Goal: Book appointment/travel/reservation

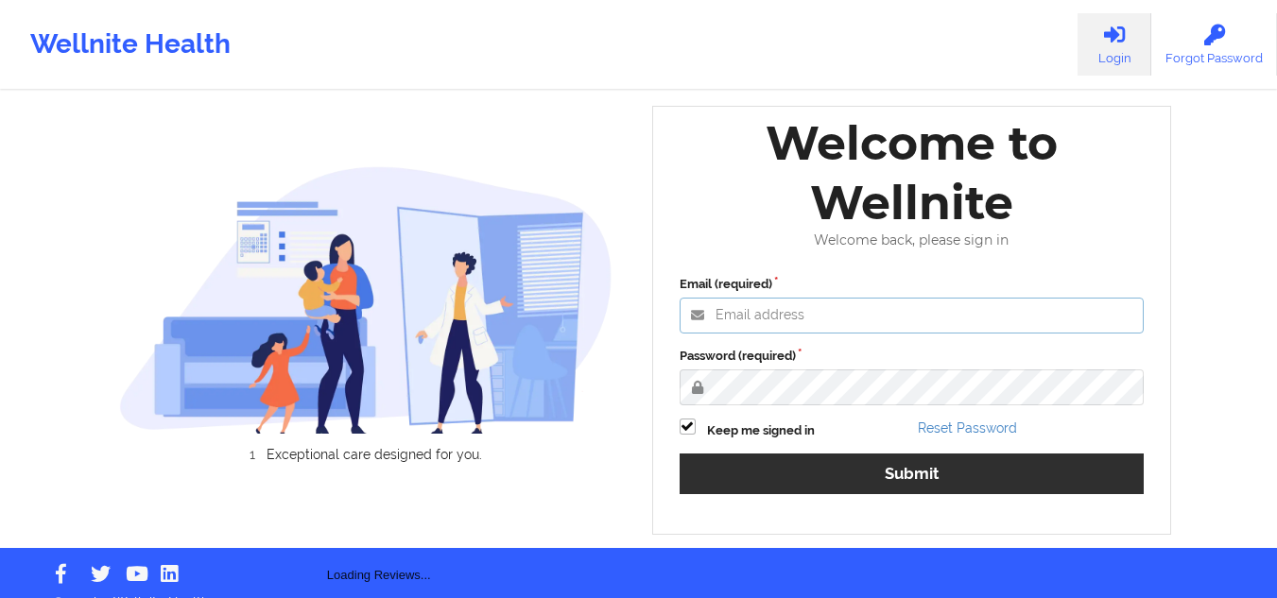
type input "mcasanaan@wellnite.com"
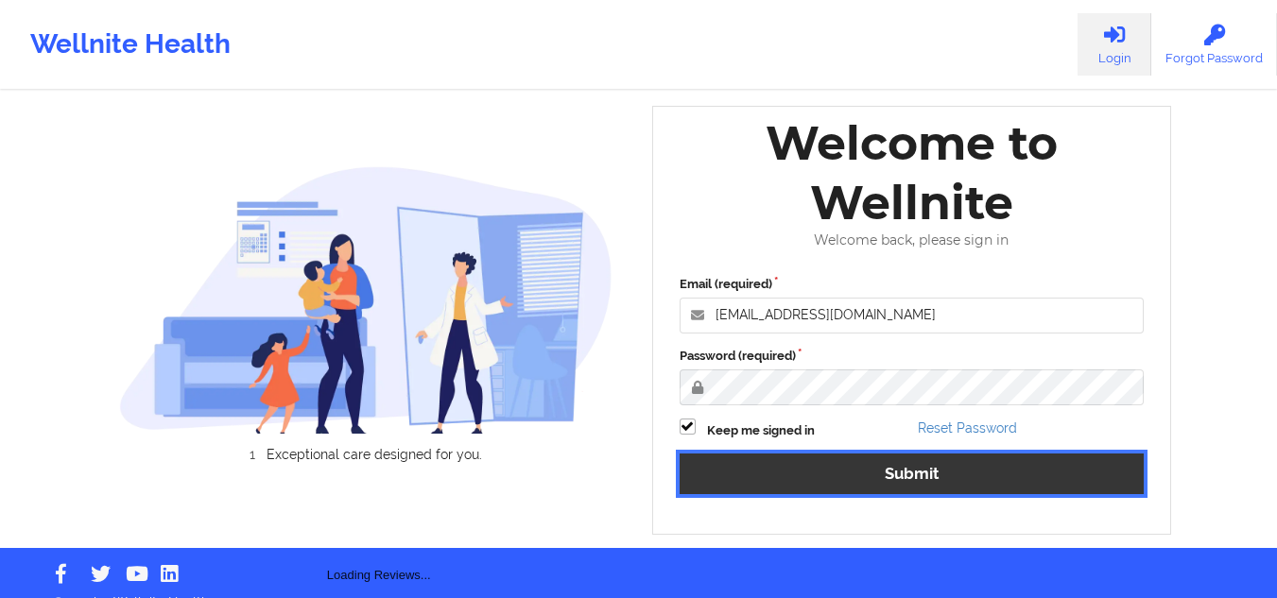
click at [769, 469] on button "Submit" at bounding box center [912, 474] width 465 height 41
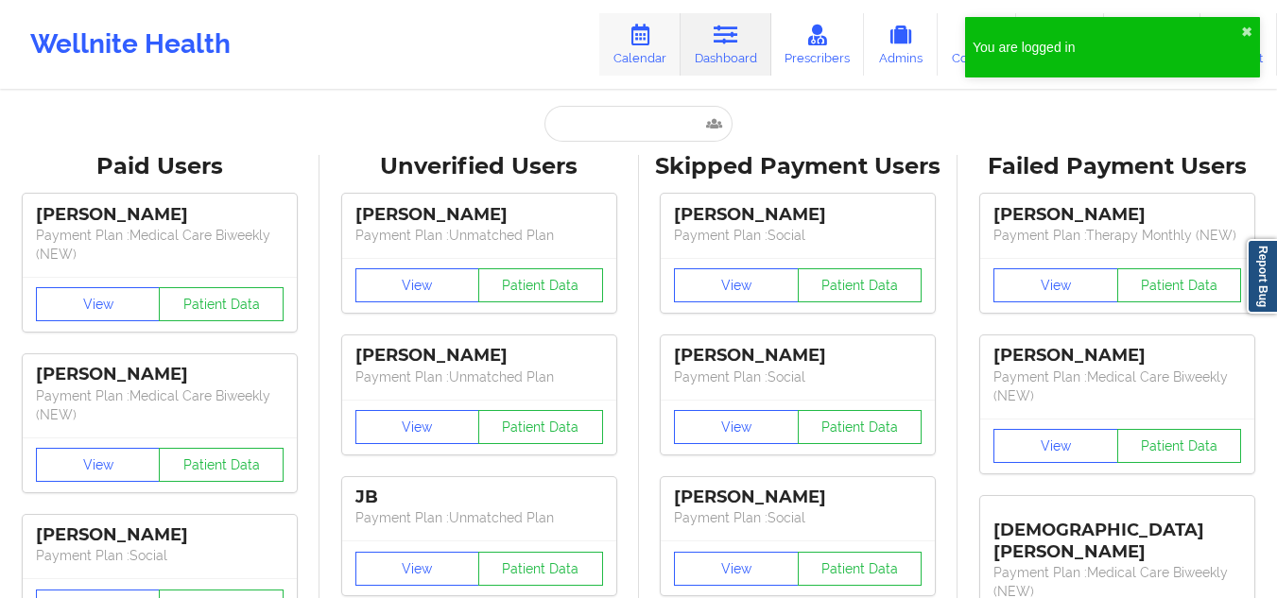
click at [647, 15] on link "Calendar" at bounding box center [639, 44] width 81 height 62
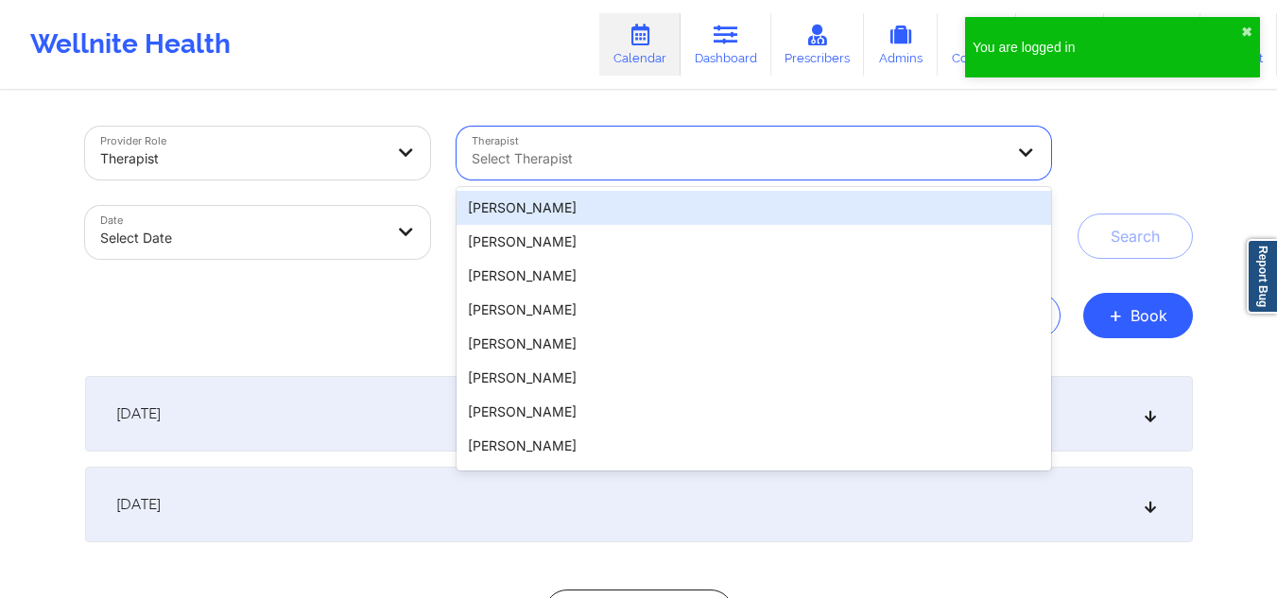
click at [704, 175] on div "Select Therapist" at bounding box center [731, 153] width 549 height 53
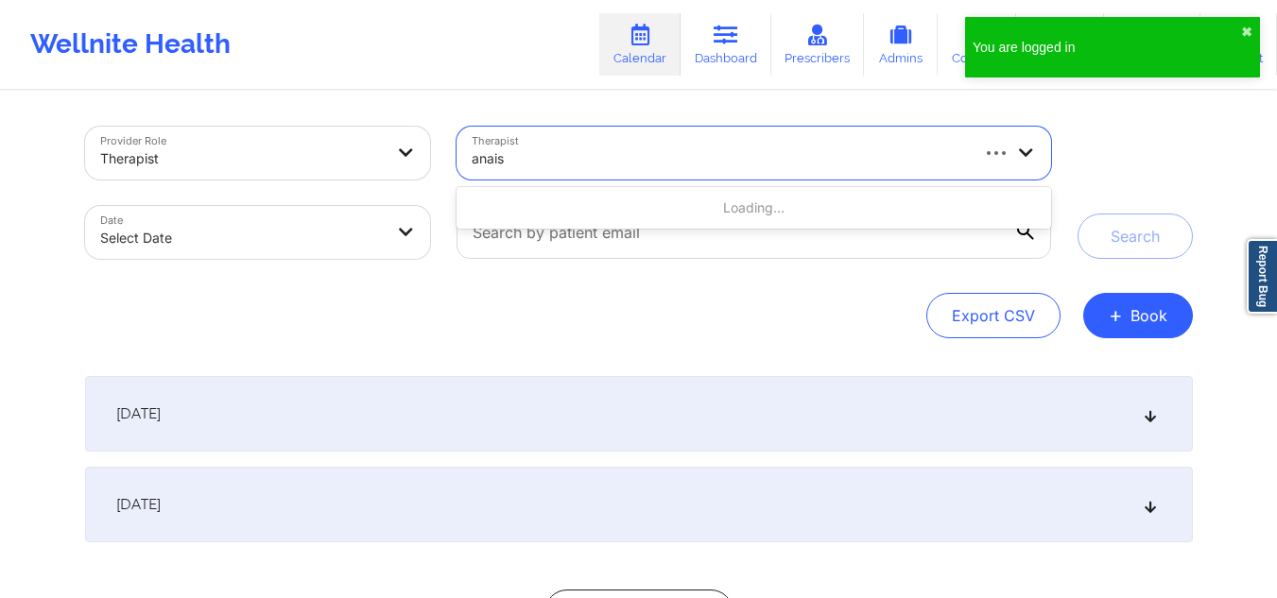
type input "anais q"
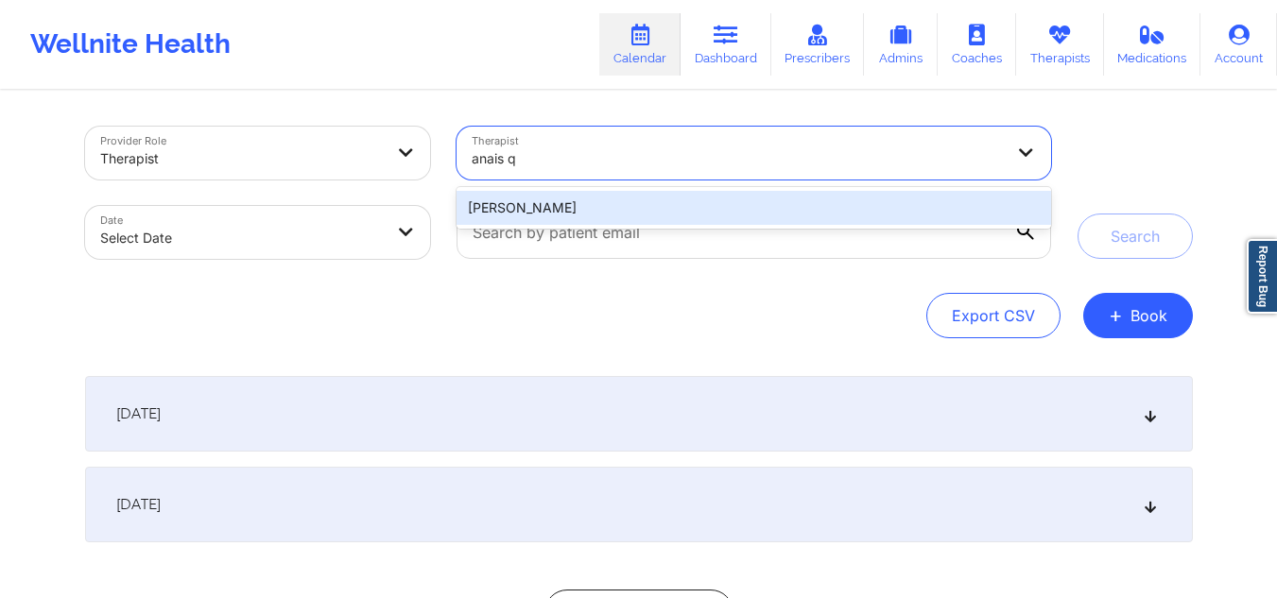
click at [691, 207] on div "Anais Quiñonez" at bounding box center [754, 208] width 594 height 34
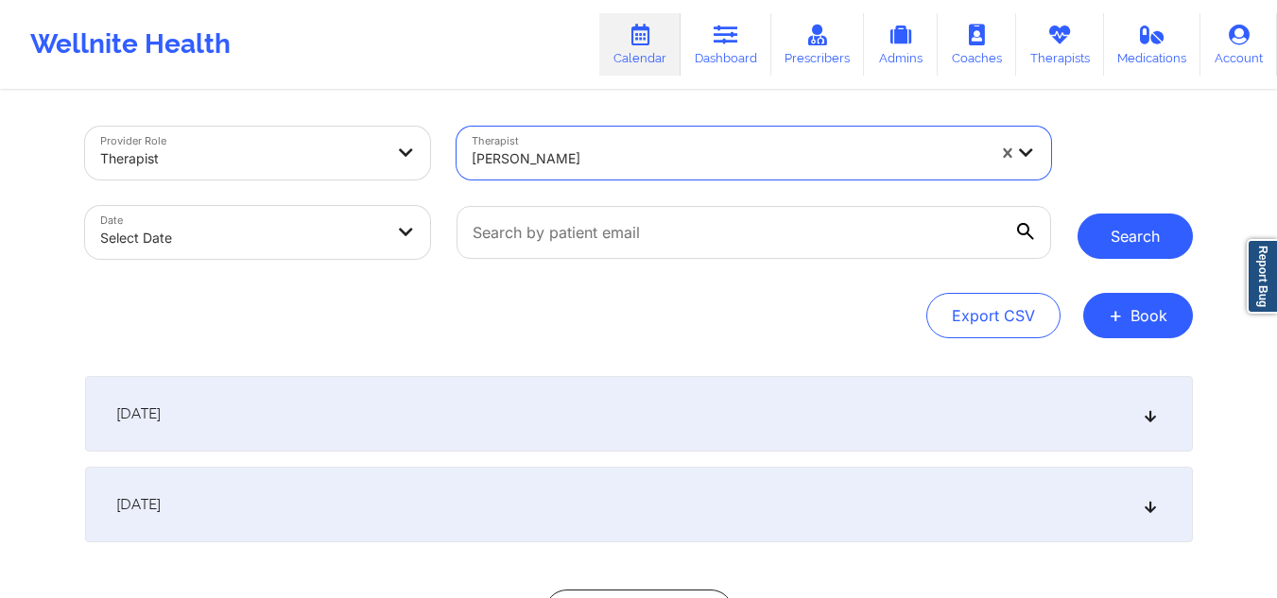
click at [1118, 229] on button "Search" at bounding box center [1135, 236] width 115 height 45
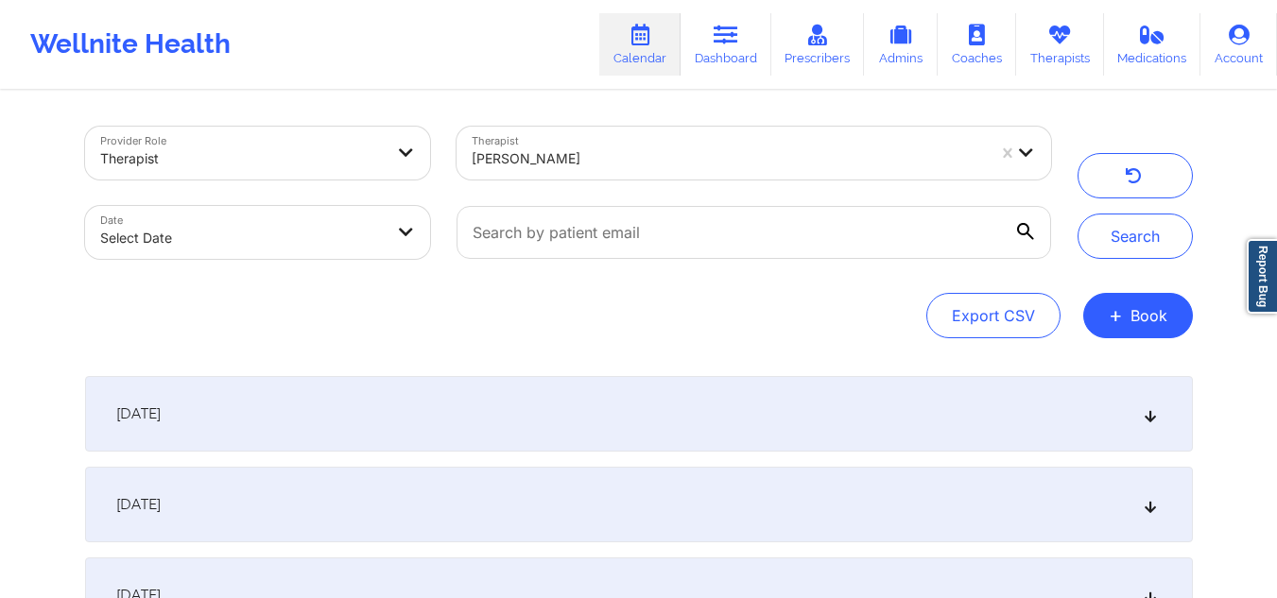
click at [1155, 414] on icon at bounding box center [1150, 413] width 16 height 13
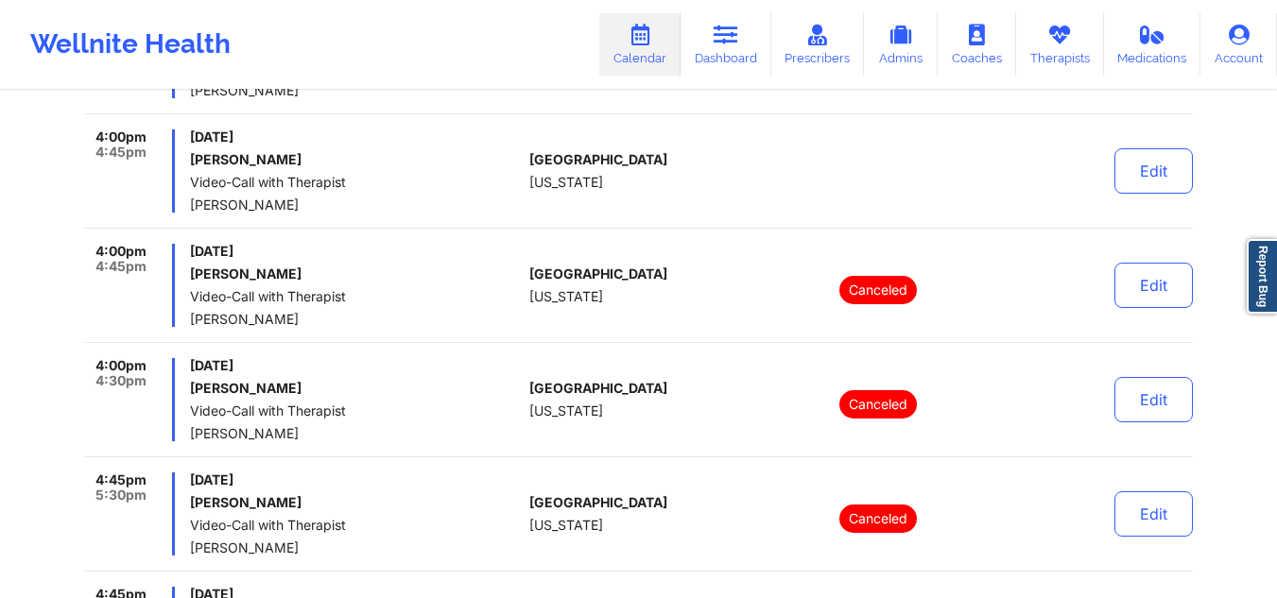
scroll to position [1329, 0]
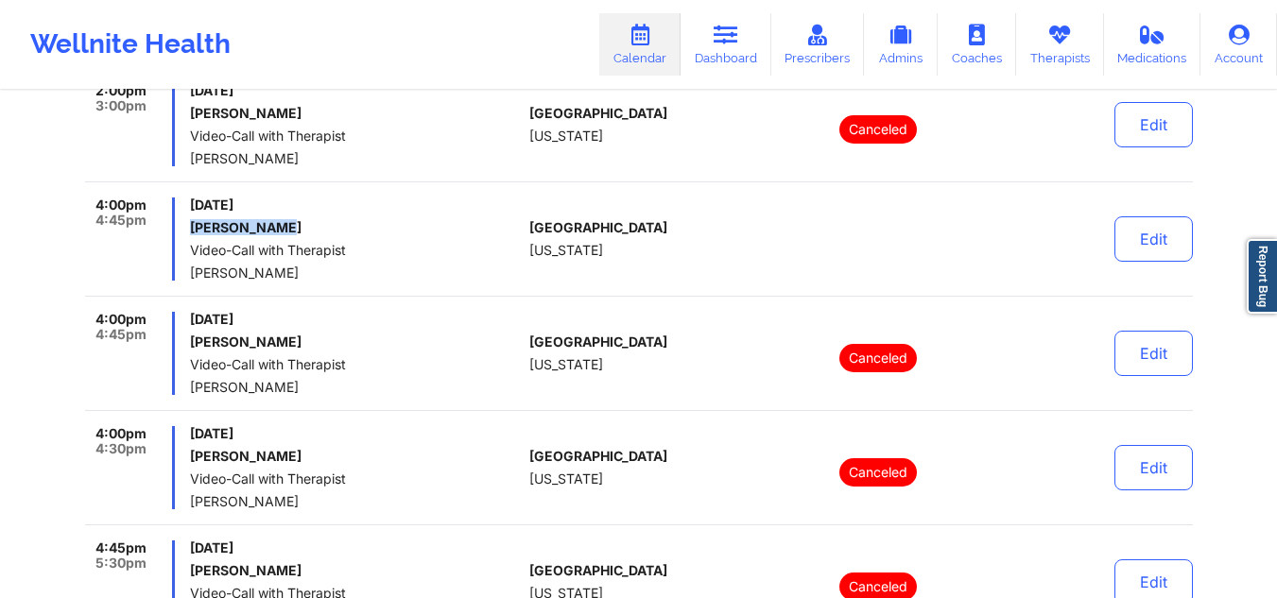
drag, startPoint x: 280, startPoint y: 227, endPoint x: 188, endPoint y: 223, distance: 91.8
click at [188, 223] on div "4:00pm 4:45pm Thursday, September 25, 2025 Gianna Reyes Video-Call with Therapi…" at bounding box center [304, 239] width 438 height 83
copy h6 "Gianna Reyes"
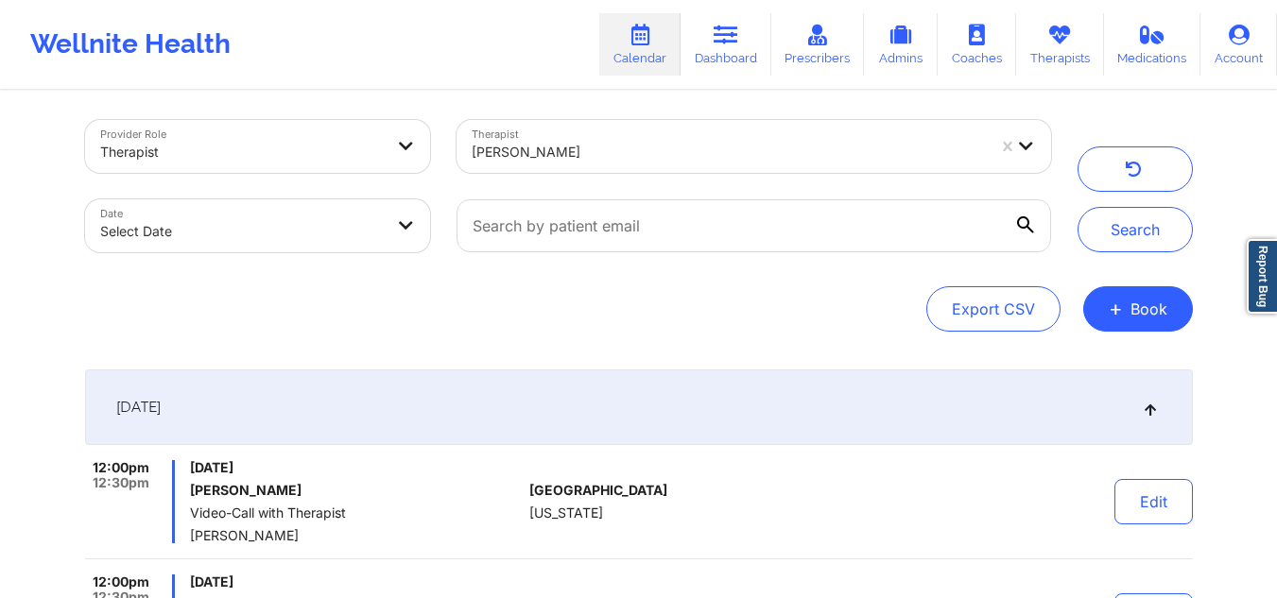
scroll to position [0, 0]
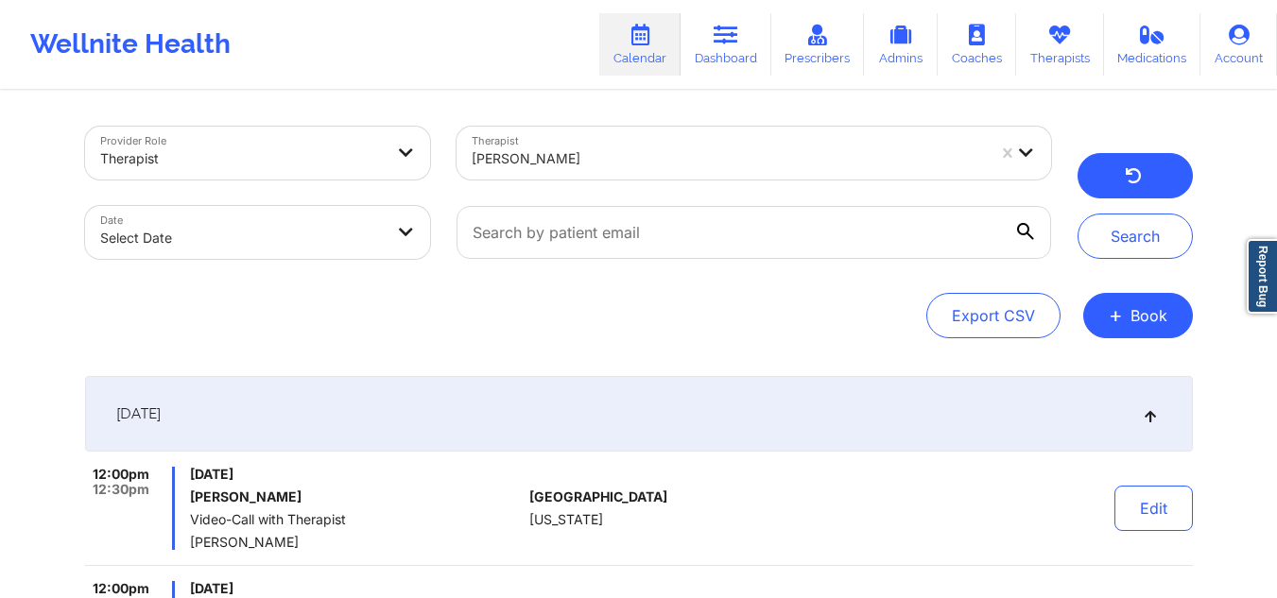
click at [1127, 172] on icon "button" at bounding box center [1133, 178] width 18 height 15
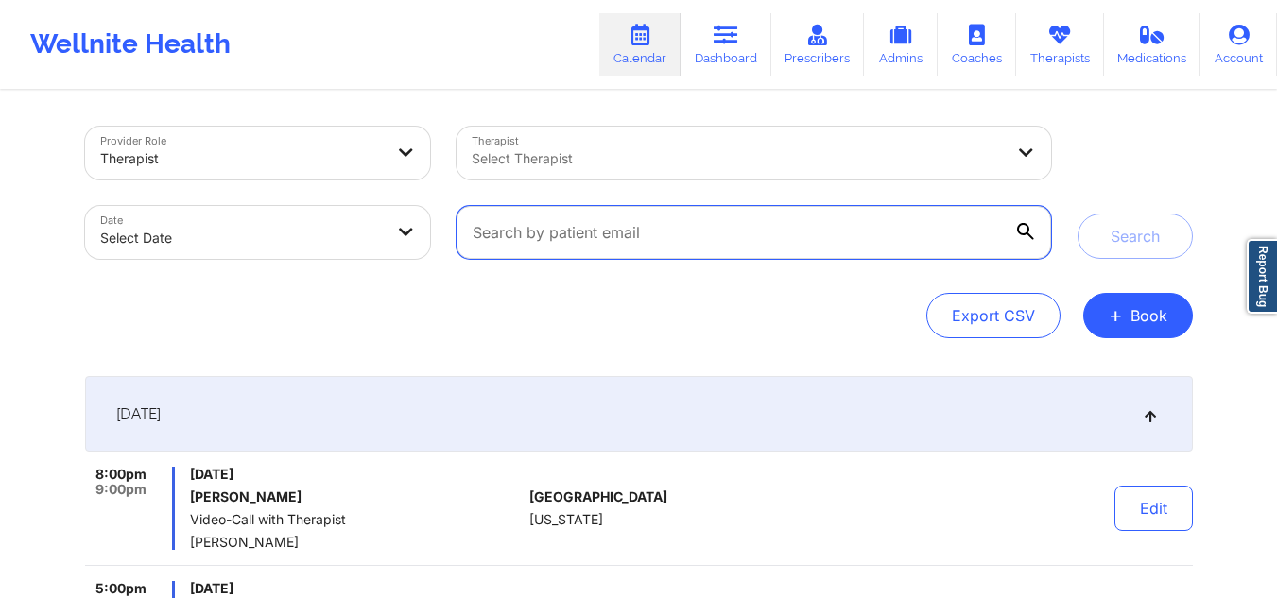
click at [626, 248] on input "text" at bounding box center [754, 232] width 594 height 53
paste input "Rachael Johnson"
type input "Rachael Johnson"
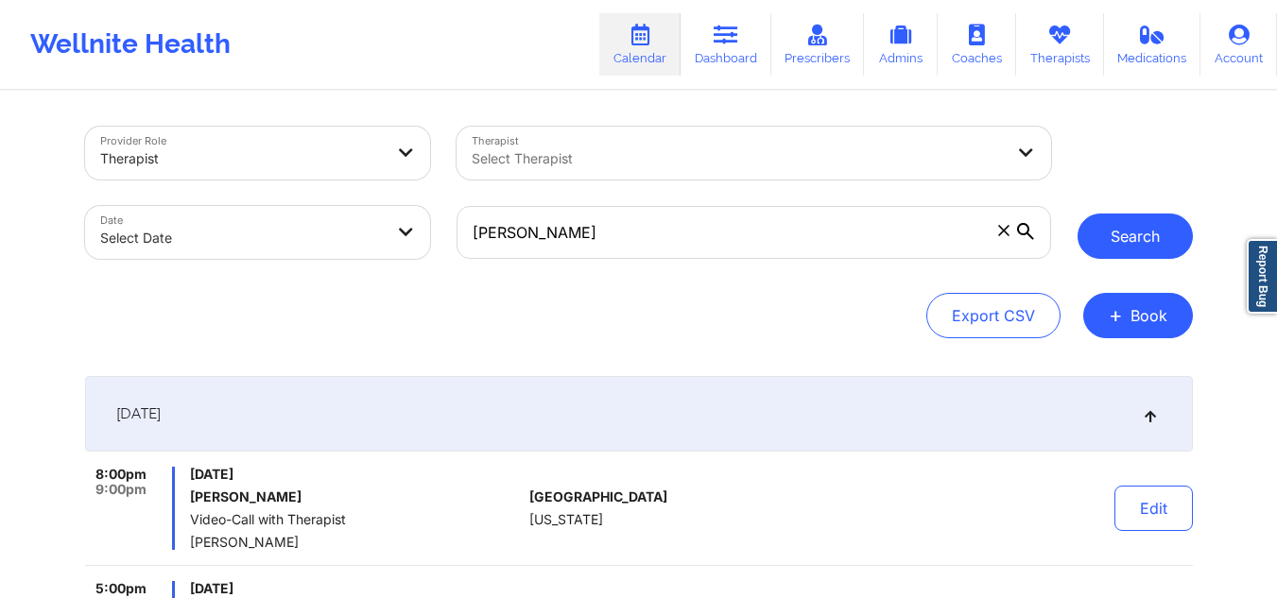
click at [1125, 253] on button "Search" at bounding box center [1135, 236] width 115 height 45
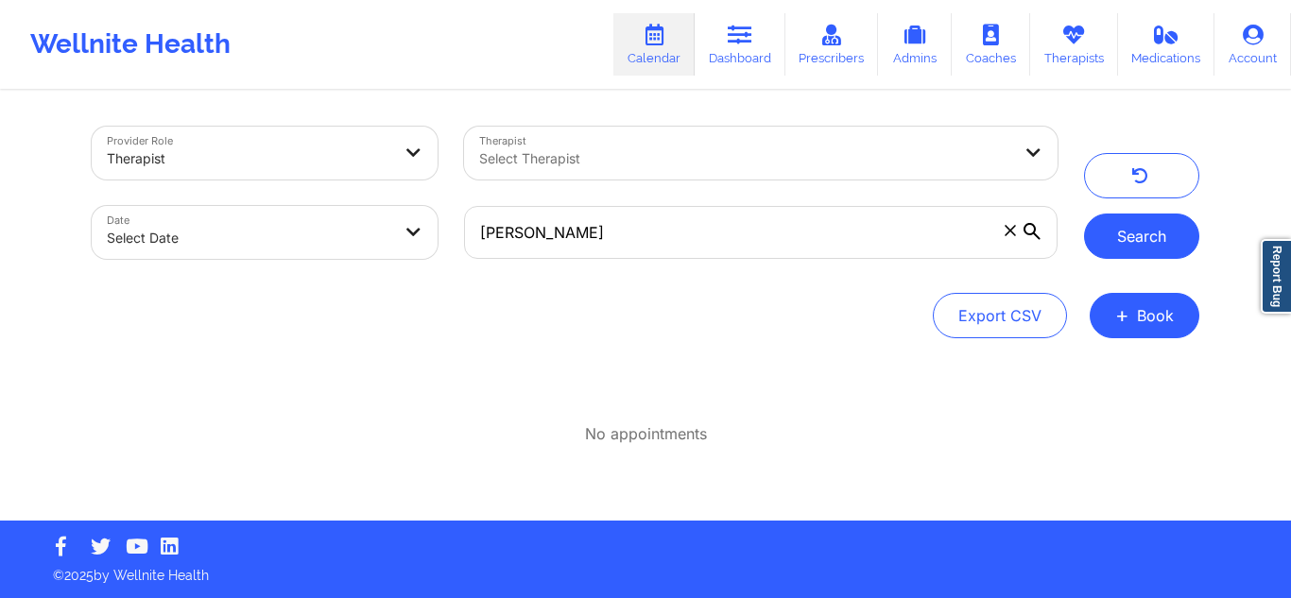
click at [1125, 253] on button "Search" at bounding box center [1141, 236] width 115 height 45
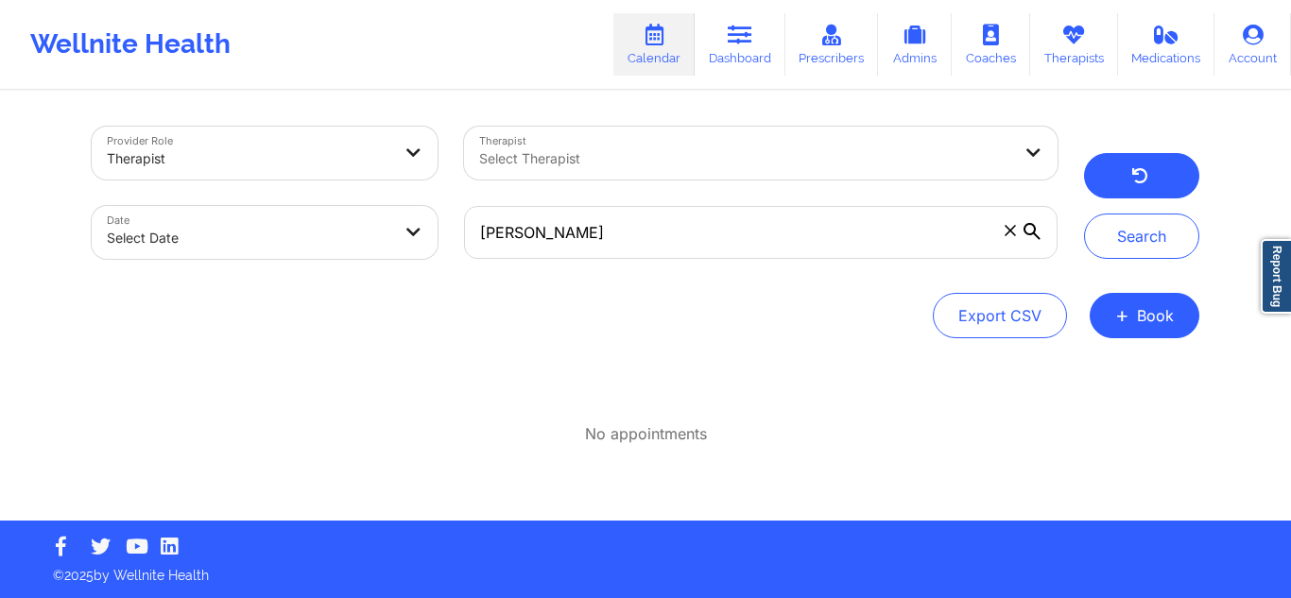
click at [1124, 195] on button "button" at bounding box center [1141, 175] width 115 height 45
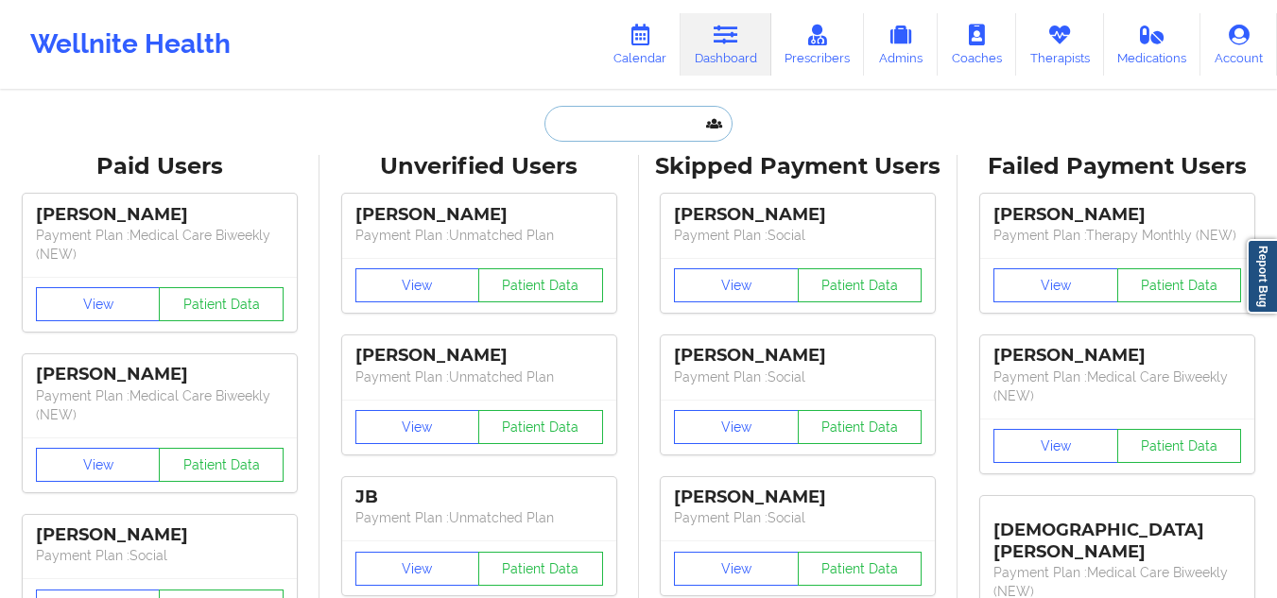
click at [649, 114] on input "text" at bounding box center [638, 124] width 187 height 36
paste input "RACHAEL JOHNSON"
type input "RACHAEL JOHNSON"
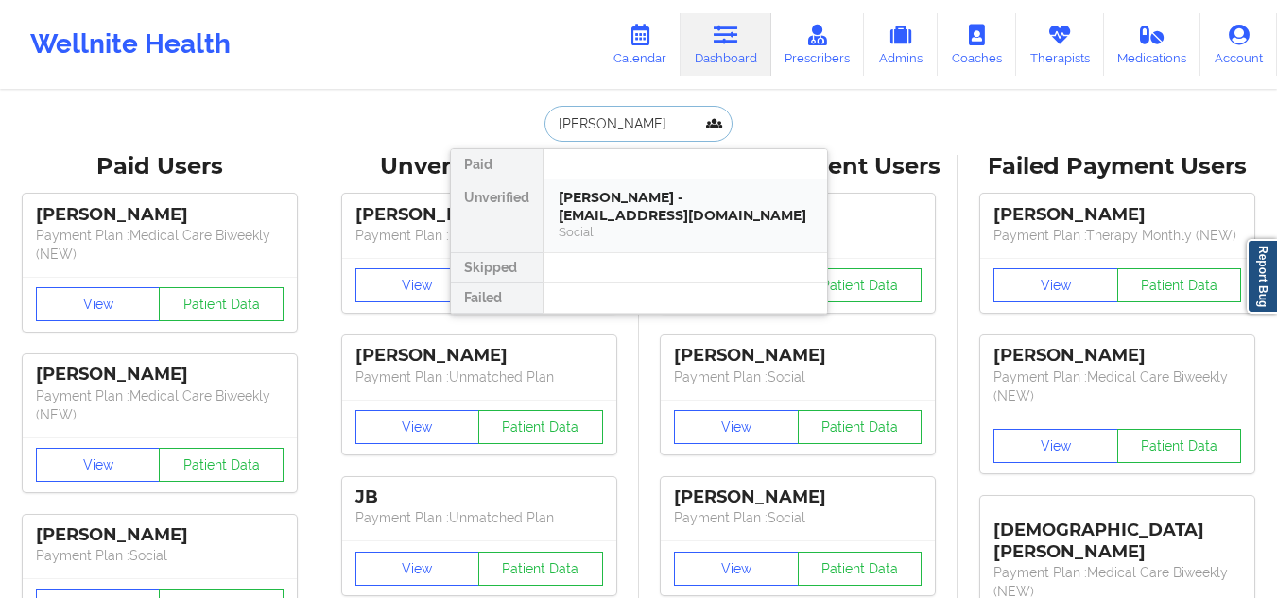
click at [636, 196] on div "Rachael Johnson - iney0302@gmail.com" at bounding box center [685, 206] width 253 height 35
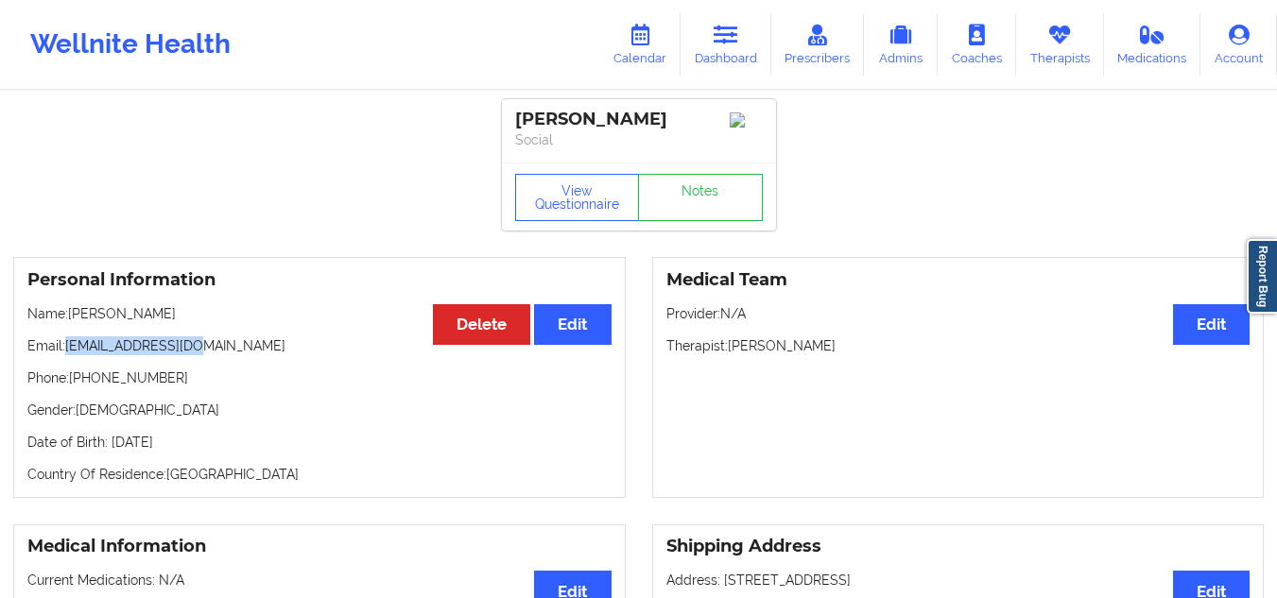
drag, startPoint x: 209, startPoint y: 346, endPoint x: 65, endPoint y: 341, distance: 143.8
click at [65, 341] on div "Personal Information Edit Delete Name: Rachael Johnson Email: iney0302@gmail.co…" at bounding box center [319, 377] width 613 height 241
click at [139, 348] on p "Email: iney0302@gmail.com" at bounding box center [319, 346] width 584 height 19
click at [173, 355] on p "Email: iney0302@gmail.com" at bounding box center [319, 346] width 584 height 19
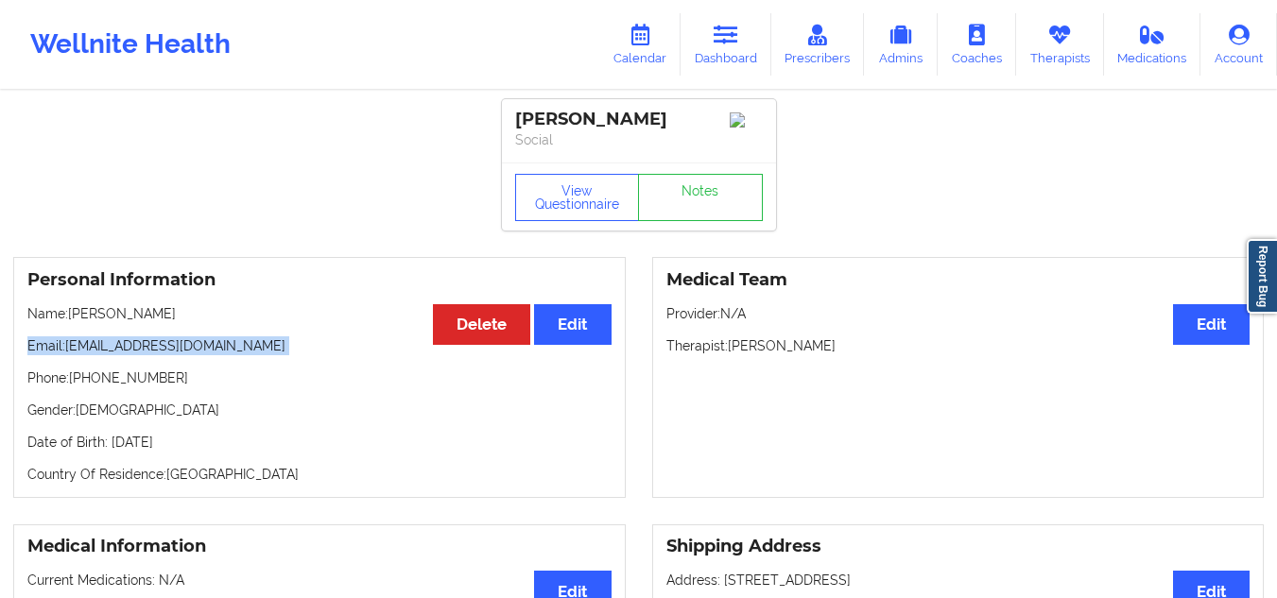
click at [173, 355] on p "Email: iney0302@gmail.com" at bounding box center [319, 346] width 584 height 19
drag, startPoint x: 199, startPoint y: 355, endPoint x: 67, endPoint y: 345, distance: 131.8
click at [67, 345] on p "Email: iney0302@gmail.com" at bounding box center [319, 346] width 584 height 19
copy p "iney0302@gmail.com"
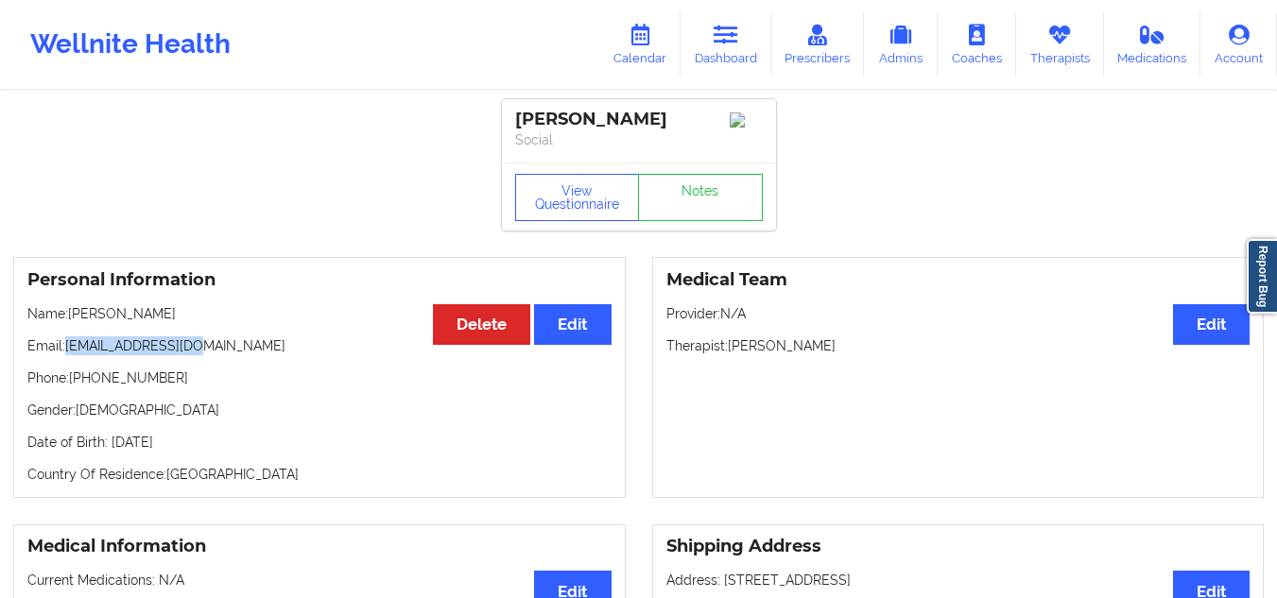
drag, startPoint x: 670, startPoint y: 111, endPoint x: 511, endPoint y: 88, distance: 161.4
copy div "Rachael Johnson"
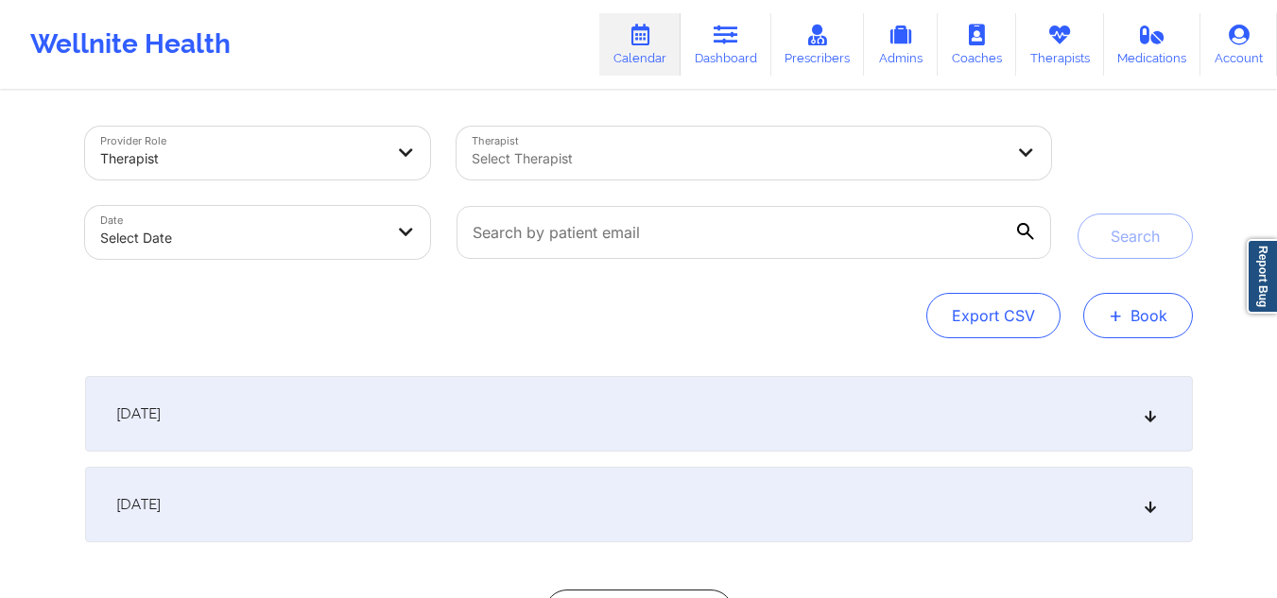
click at [1153, 306] on button "+ Book" at bounding box center [1138, 315] width 110 height 45
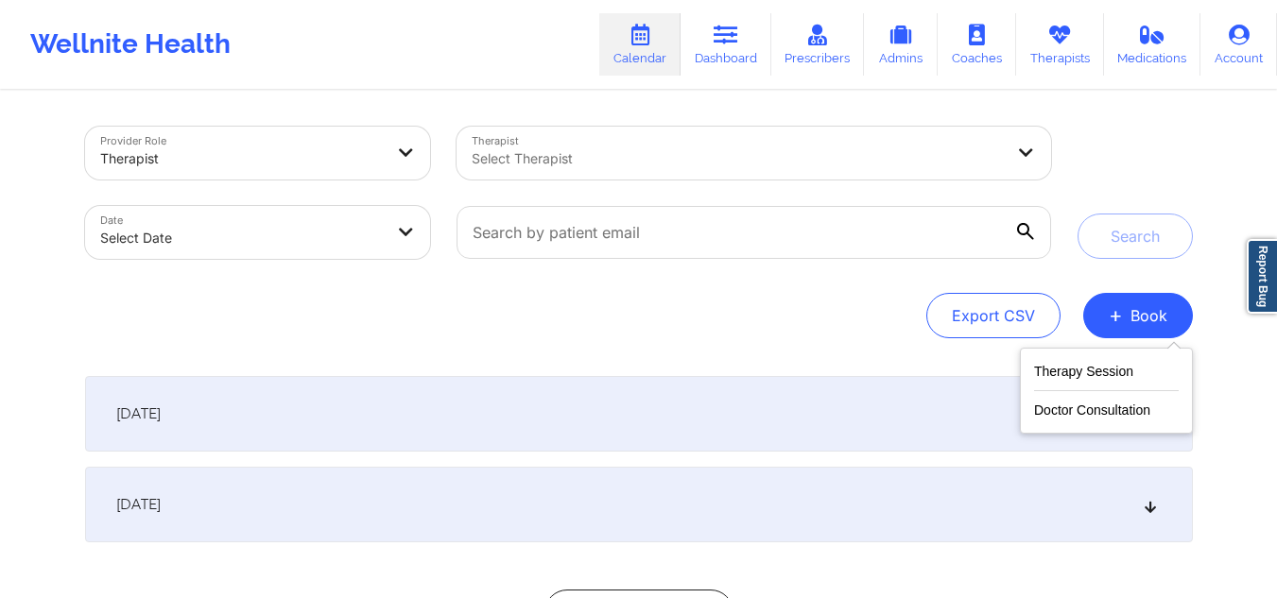
click at [1118, 358] on div "Therapy Session Doctor Consultation" at bounding box center [1106, 391] width 173 height 86
click at [1101, 376] on button "Therapy Session" at bounding box center [1106, 375] width 145 height 31
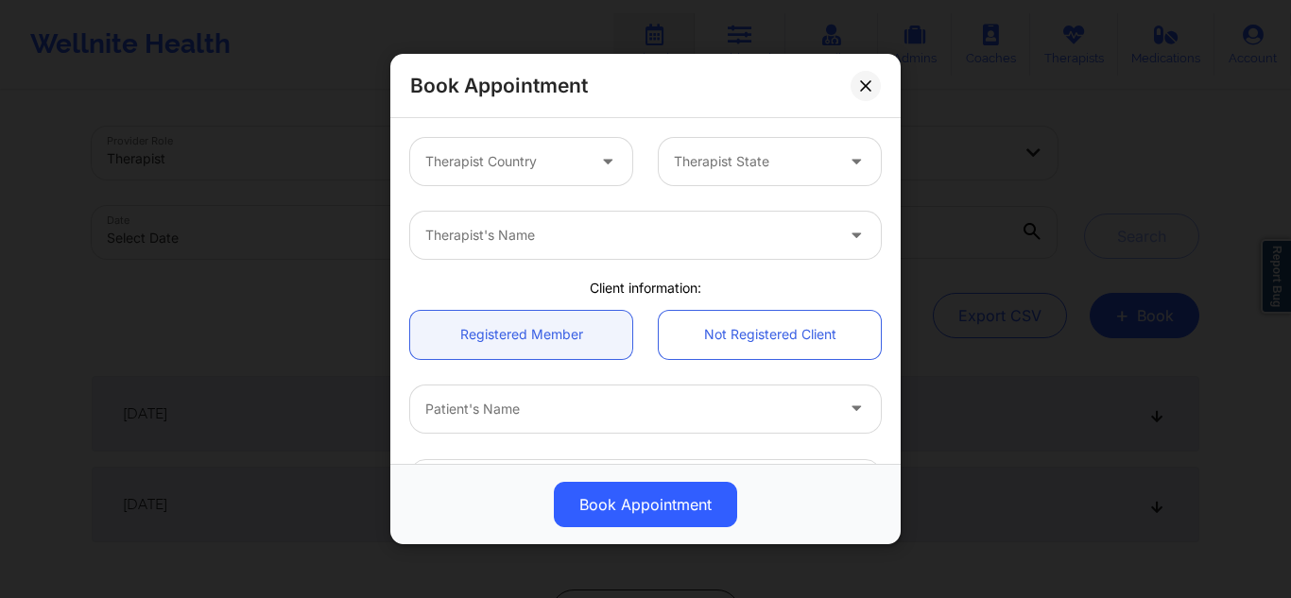
click at [545, 152] on div at bounding box center [505, 161] width 160 height 23
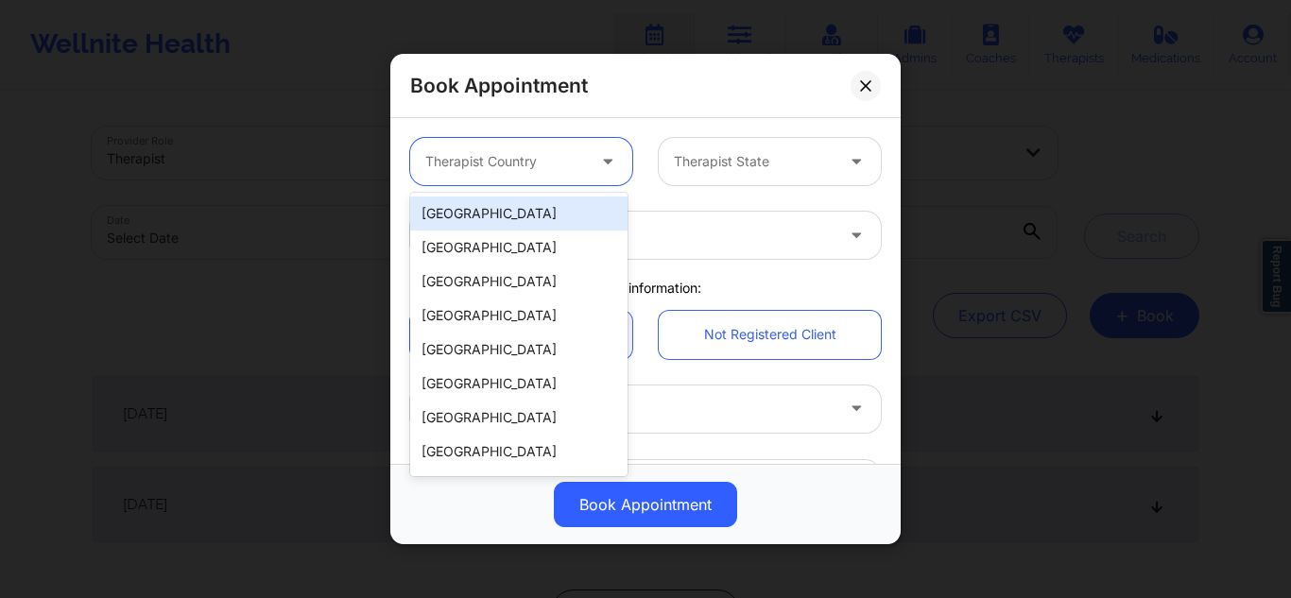
click at [515, 205] on div "[GEOGRAPHIC_DATA]" at bounding box center [518, 214] width 217 height 34
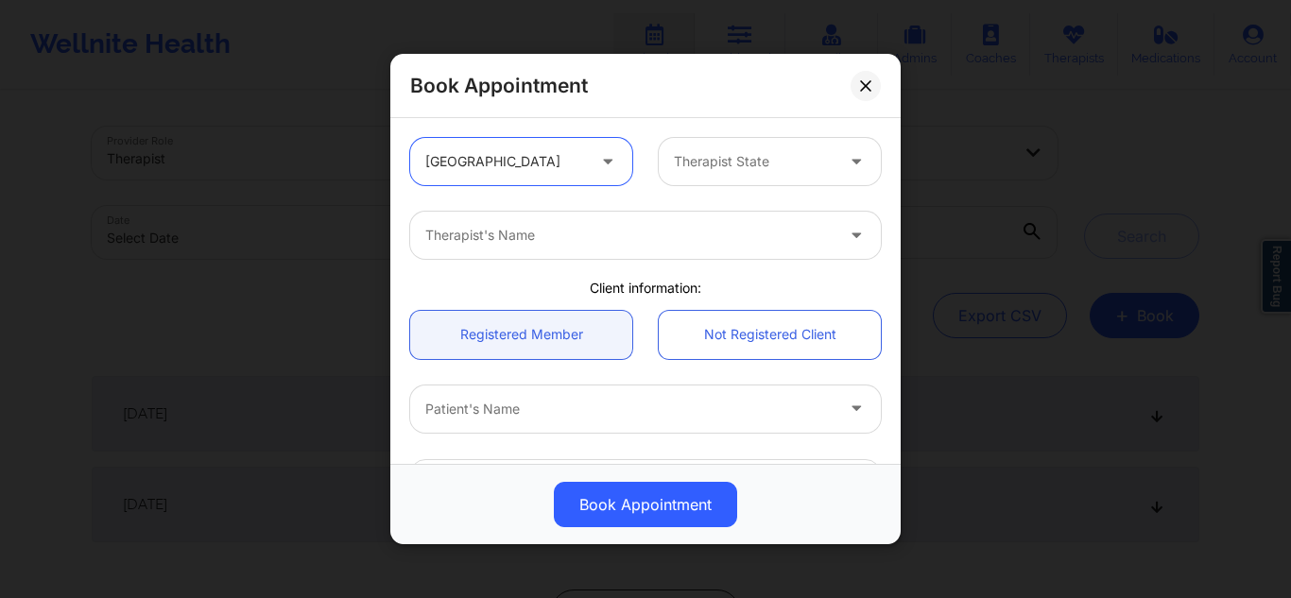
click at [690, 178] on div "Therapist State" at bounding box center [747, 161] width 177 height 47
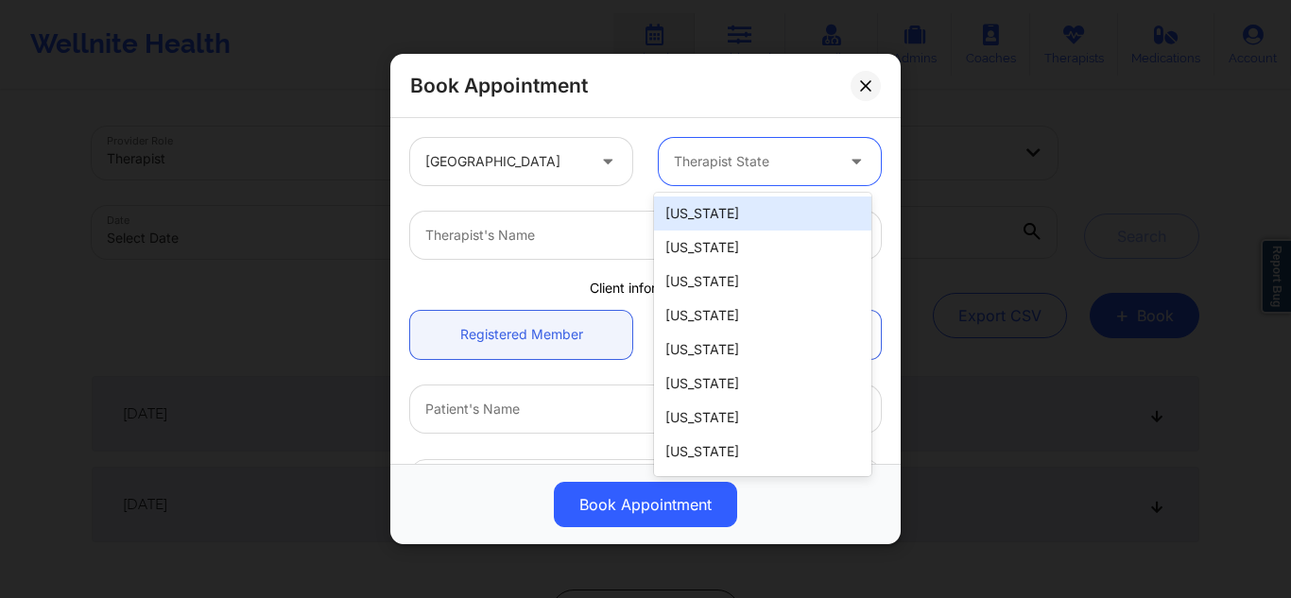
type input "f"
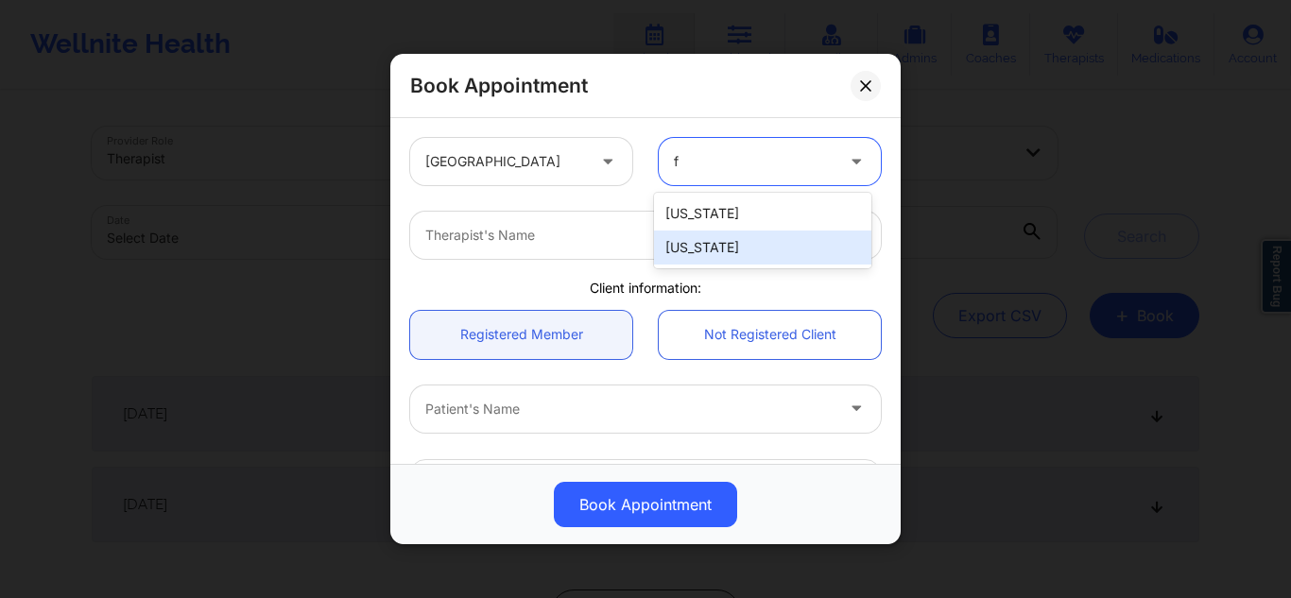
click at [689, 245] on div "[US_STATE]" at bounding box center [762, 248] width 217 height 34
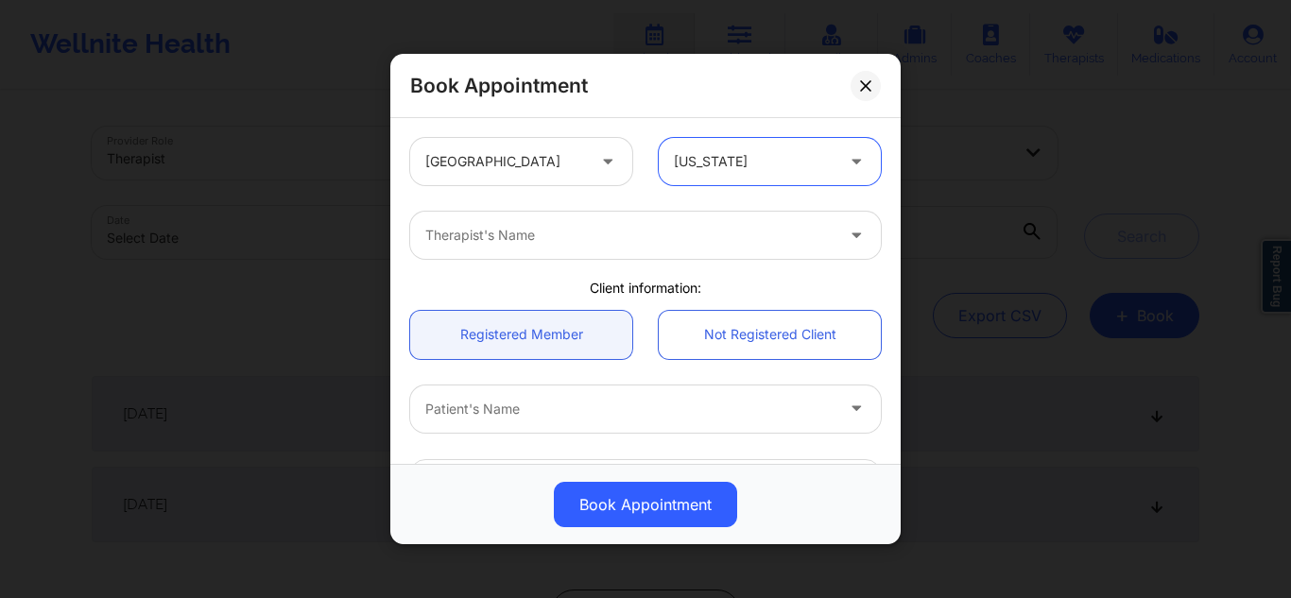
click at [620, 225] on div at bounding box center [629, 235] width 408 height 23
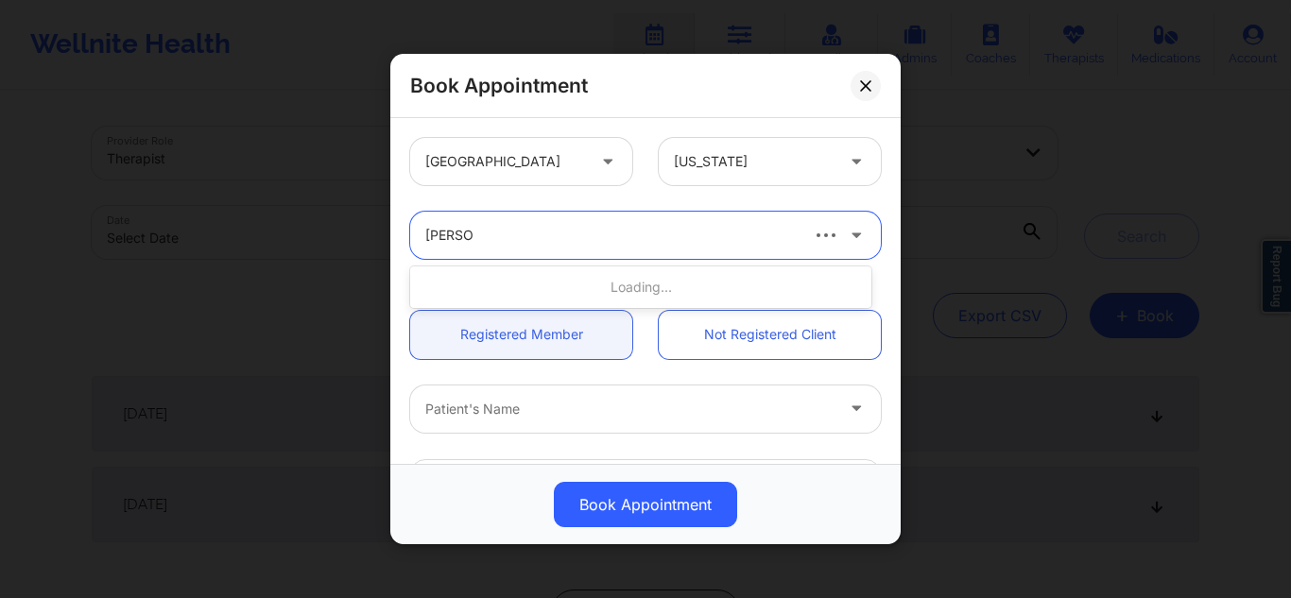
type input "lawanda"
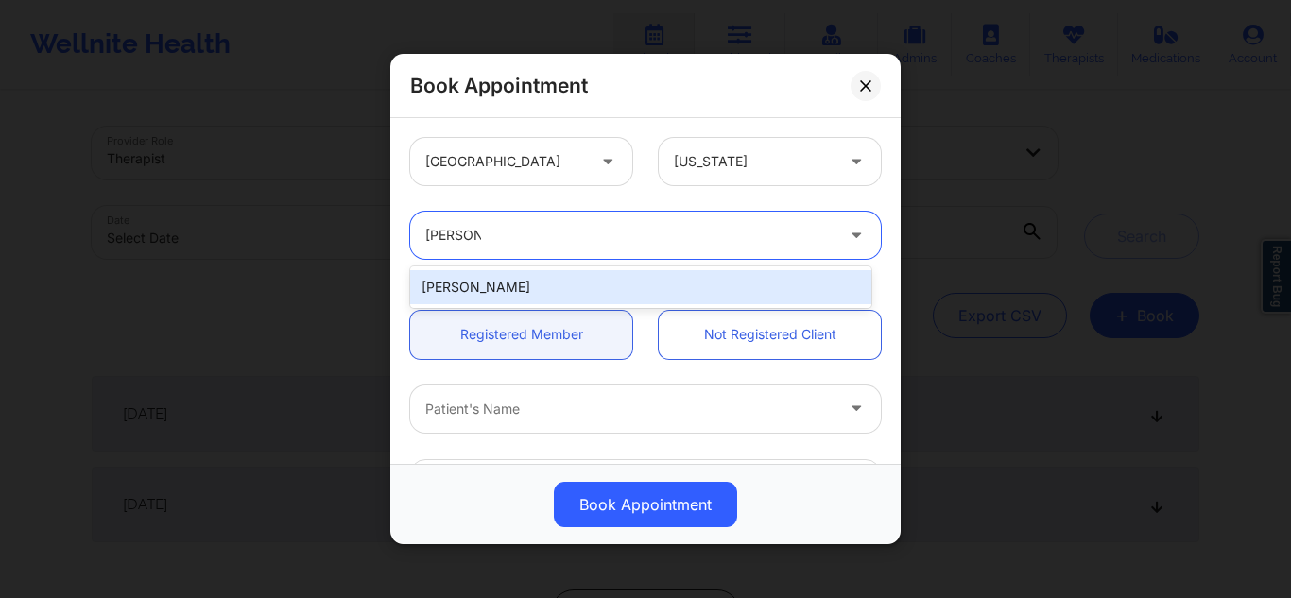
click at [585, 281] on div "Lawanda Martin" at bounding box center [640, 287] width 461 height 34
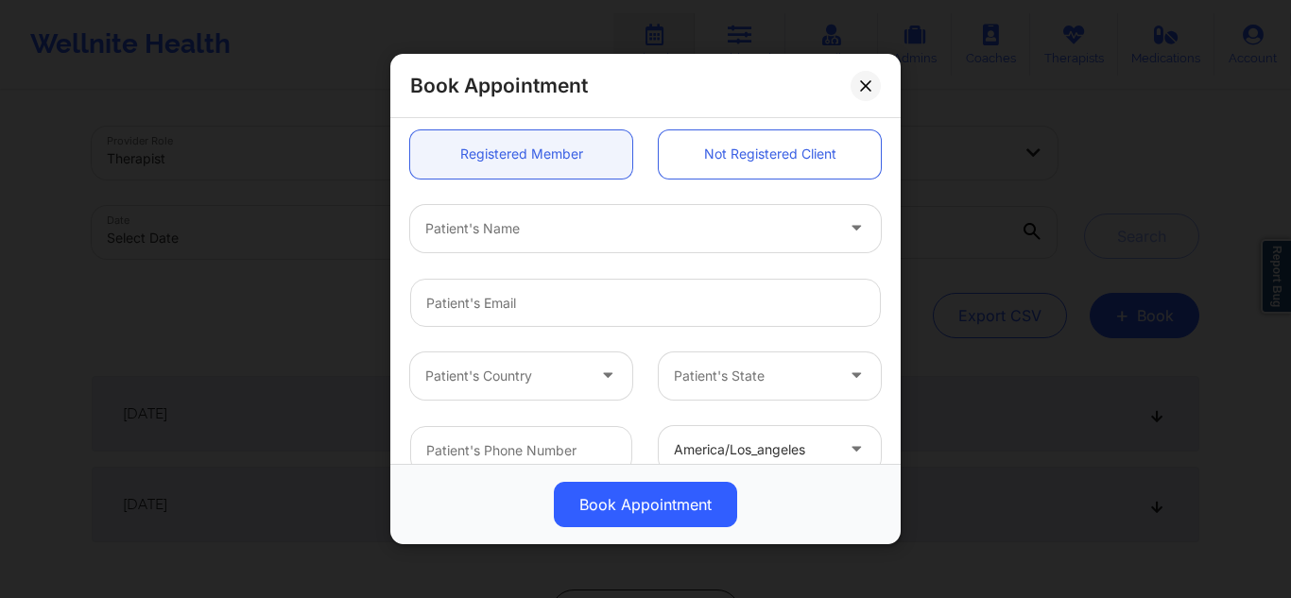
scroll to position [189, 0]
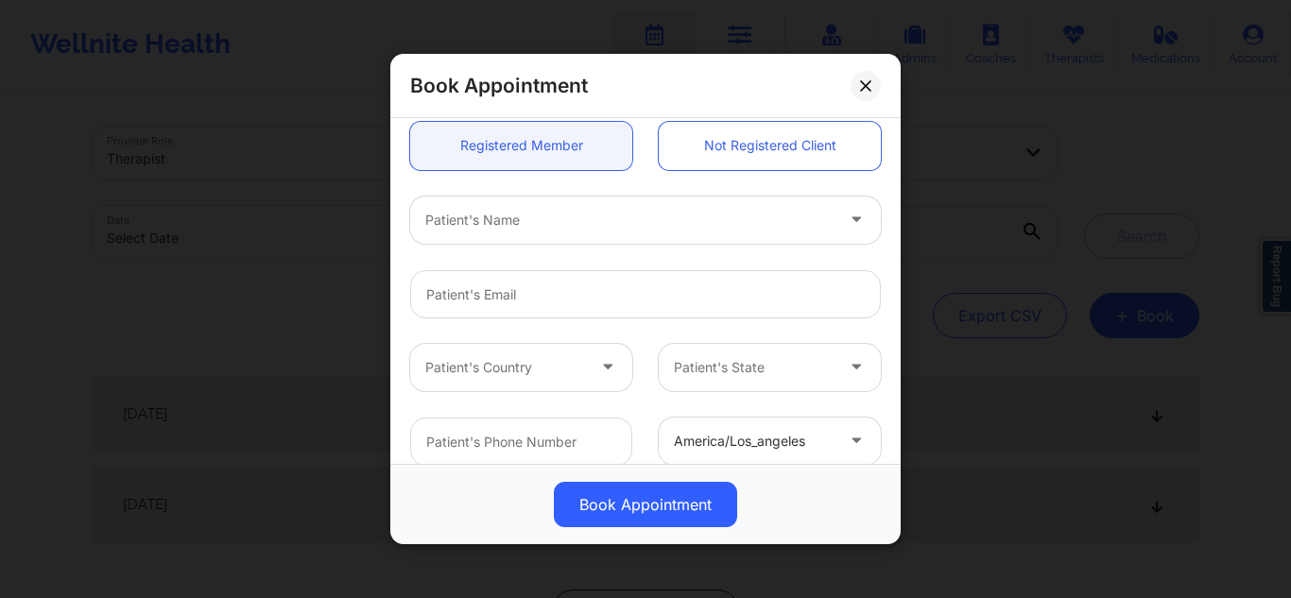
click at [666, 220] on div at bounding box center [629, 220] width 408 height 23
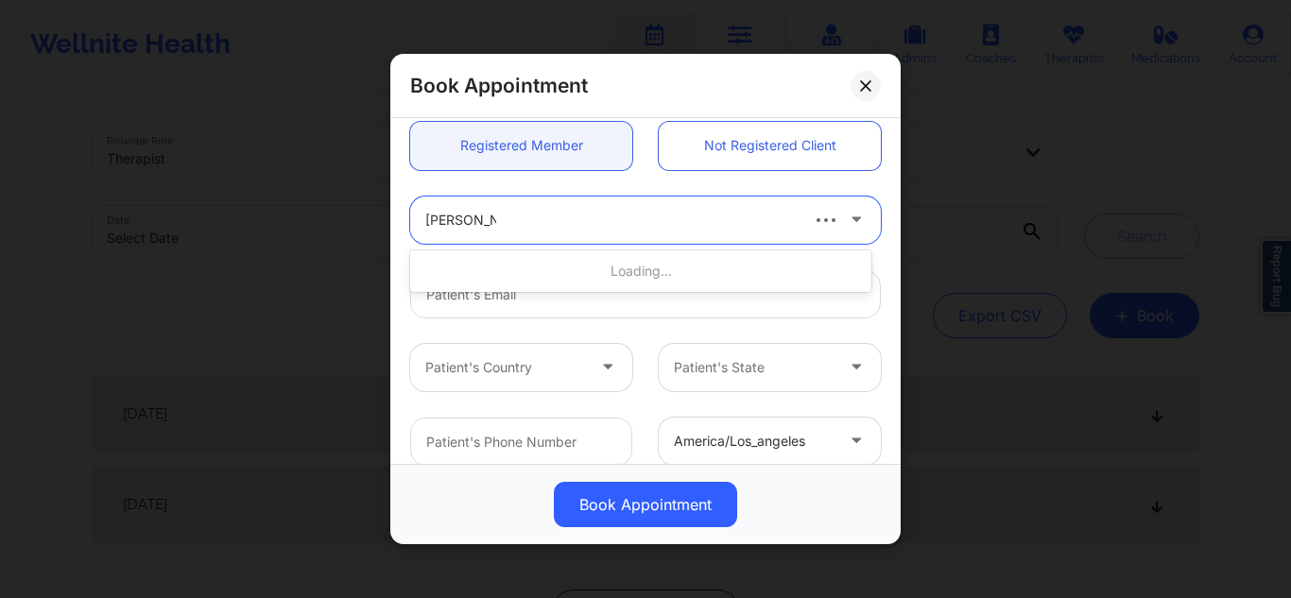
type input "rachael john"
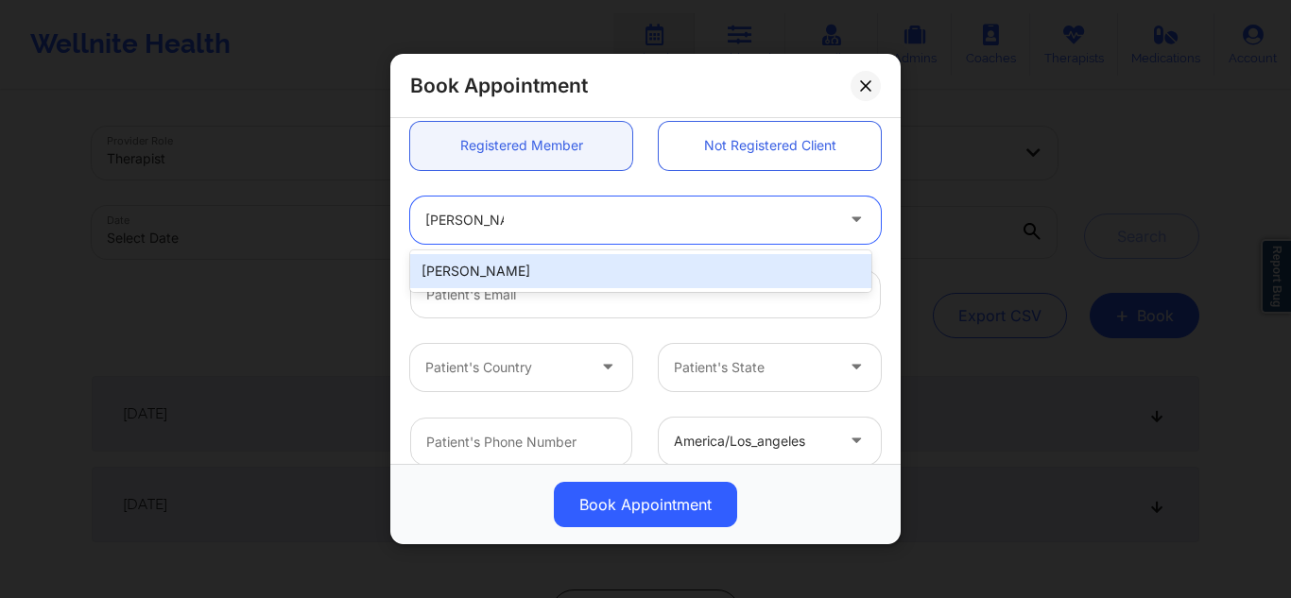
click at [604, 268] on div "Rachael Johnson" at bounding box center [640, 271] width 461 height 34
type input "iney0302@gmail.com"
type input "+1407-929-0739"
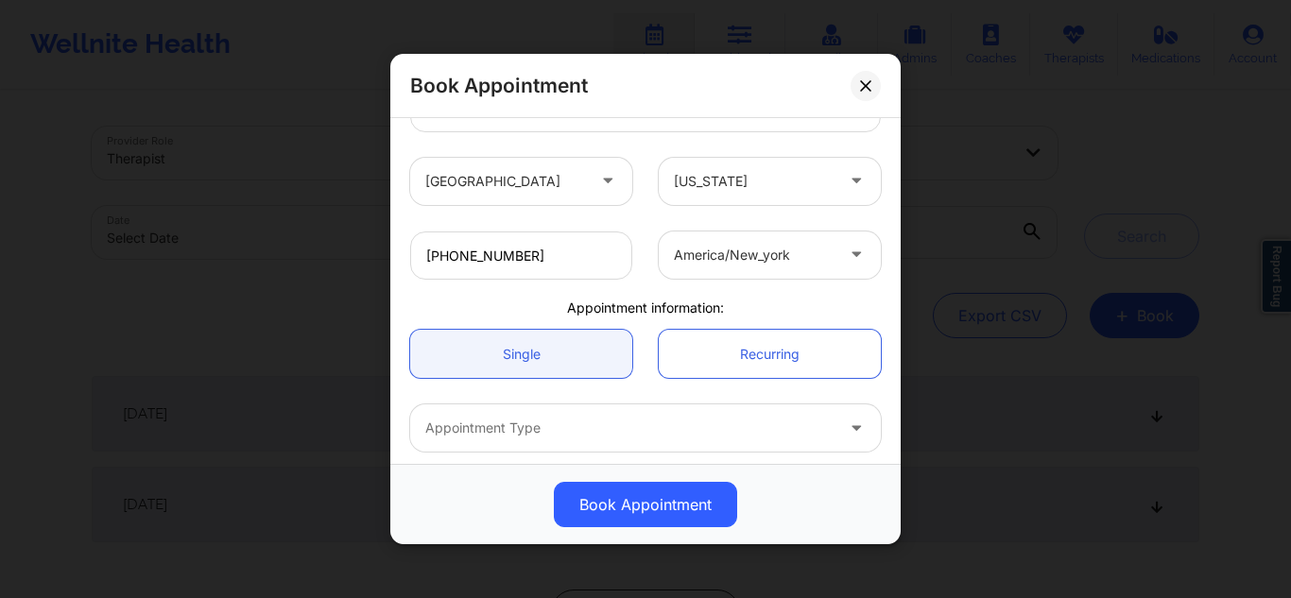
scroll to position [457, 0]
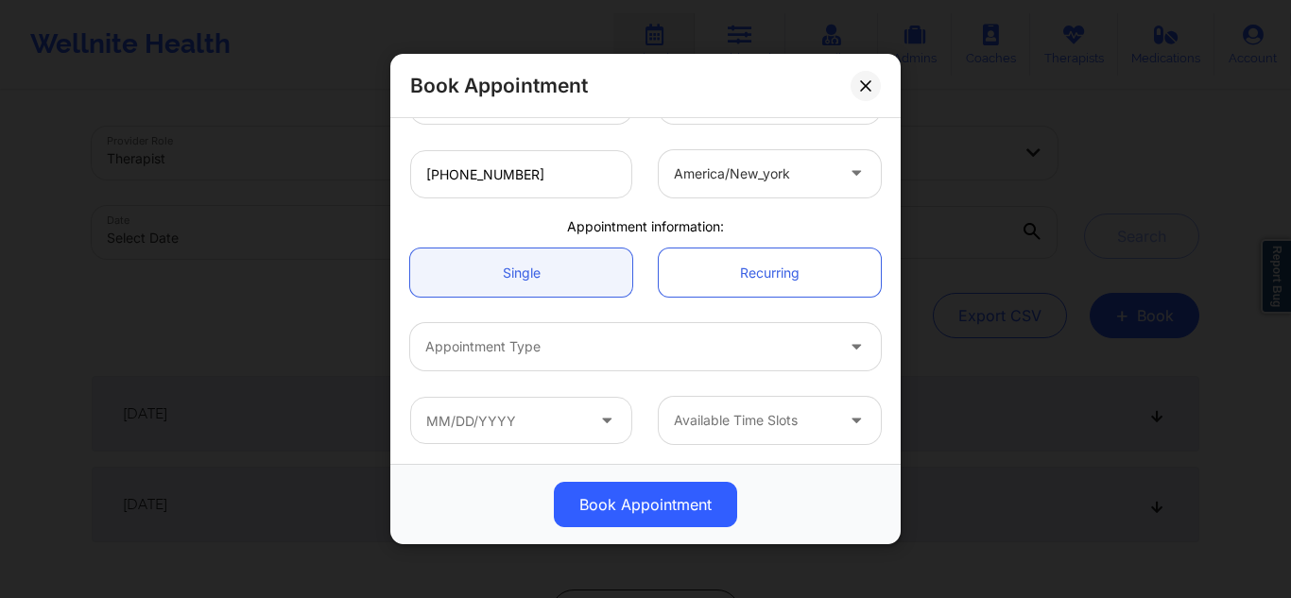
click at [750, 352] on div at bounding box center [629, 347] width 408 height 23
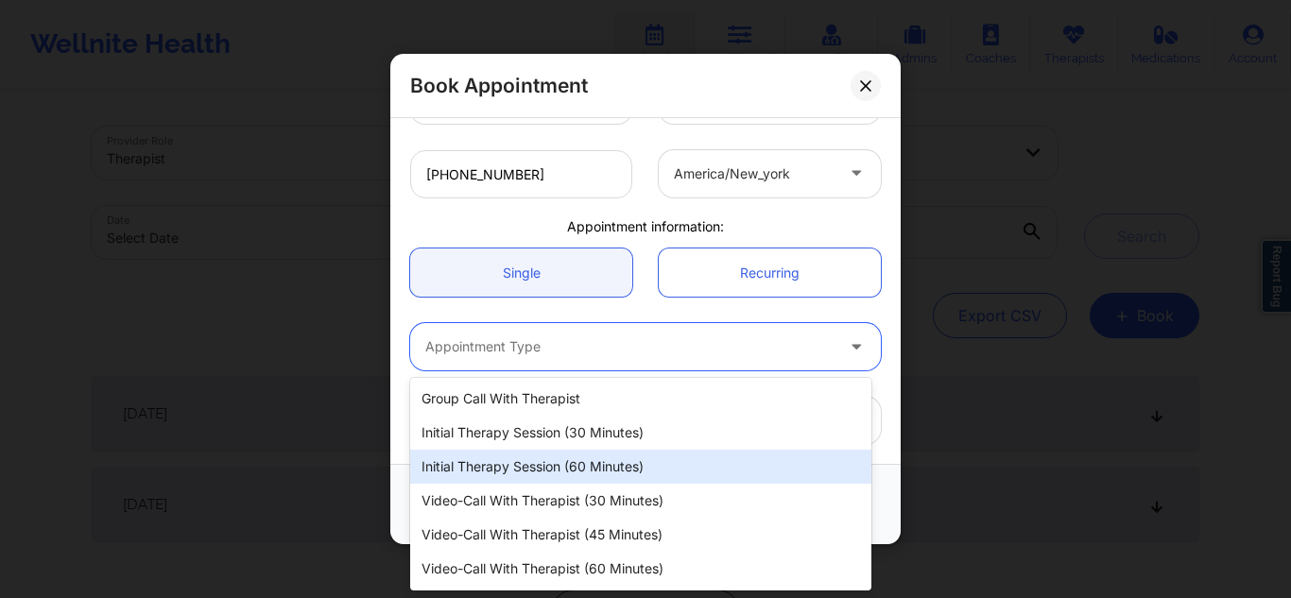
click at [599, 467] on div "Initial Therapy Session (60 minutes)" at bounding box center [640, 467] width 461 height 34
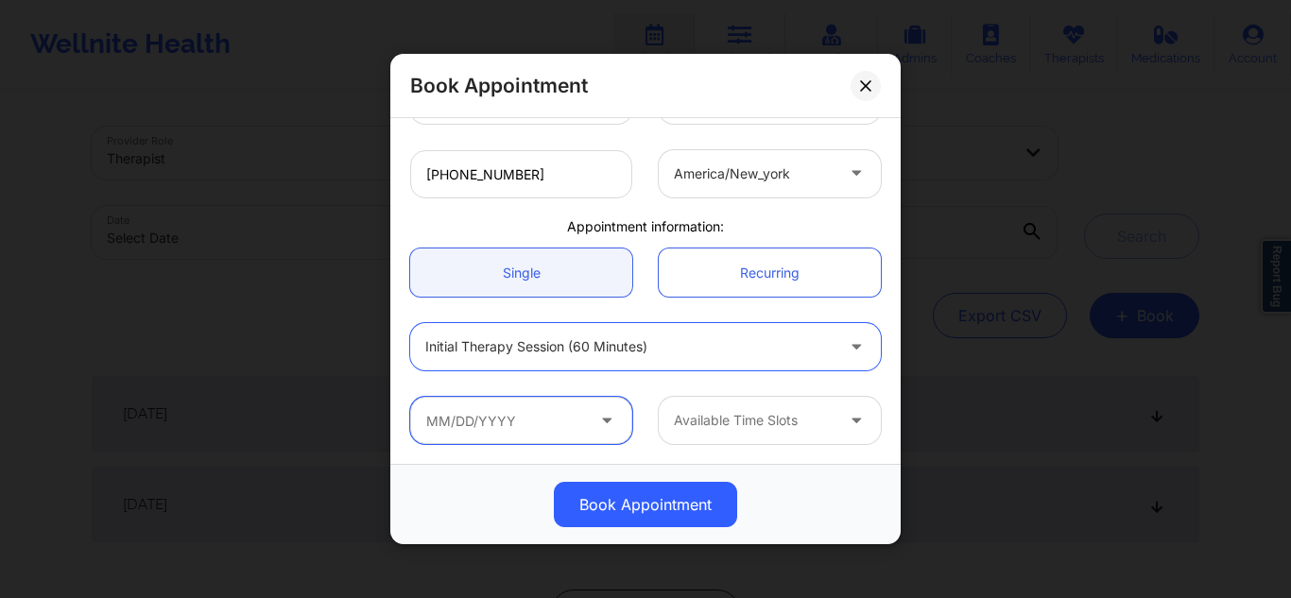
click at [588, 403] on input "text" at bounding box center [521, 420] width 222 height 47
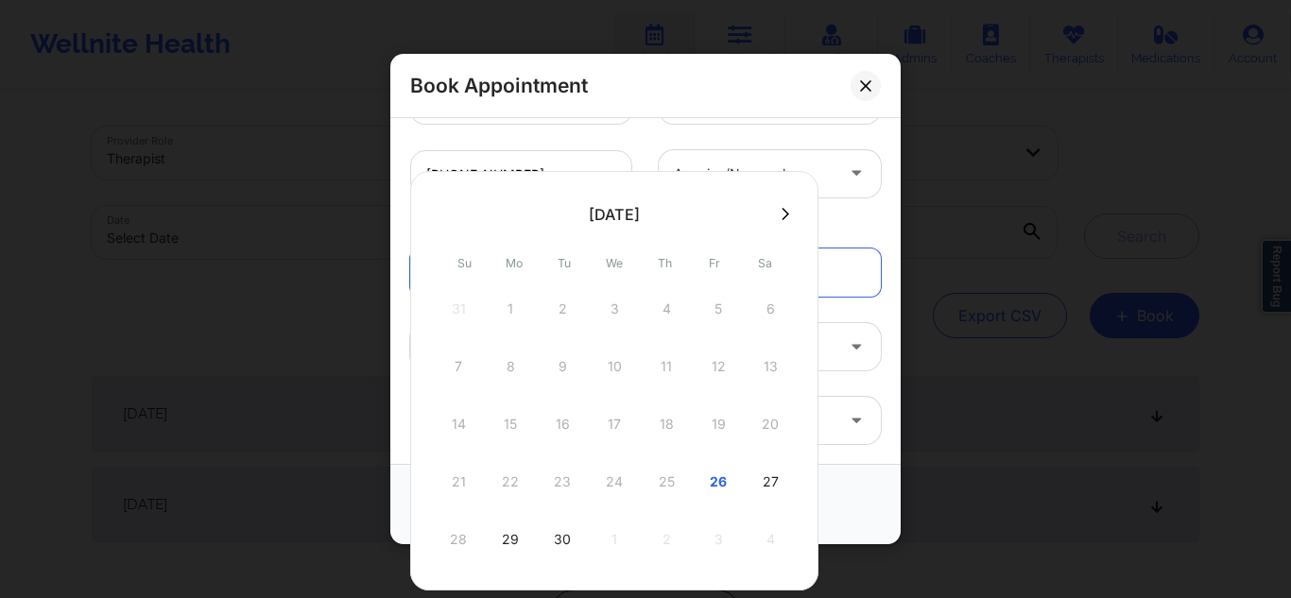
click at [789, 206] on button at bounding box center [785, 214] width 19 height 16
click at [615, 315] on div "1" at bounding box center [614, 309] width 47 height 53
type input "10/01/2025"
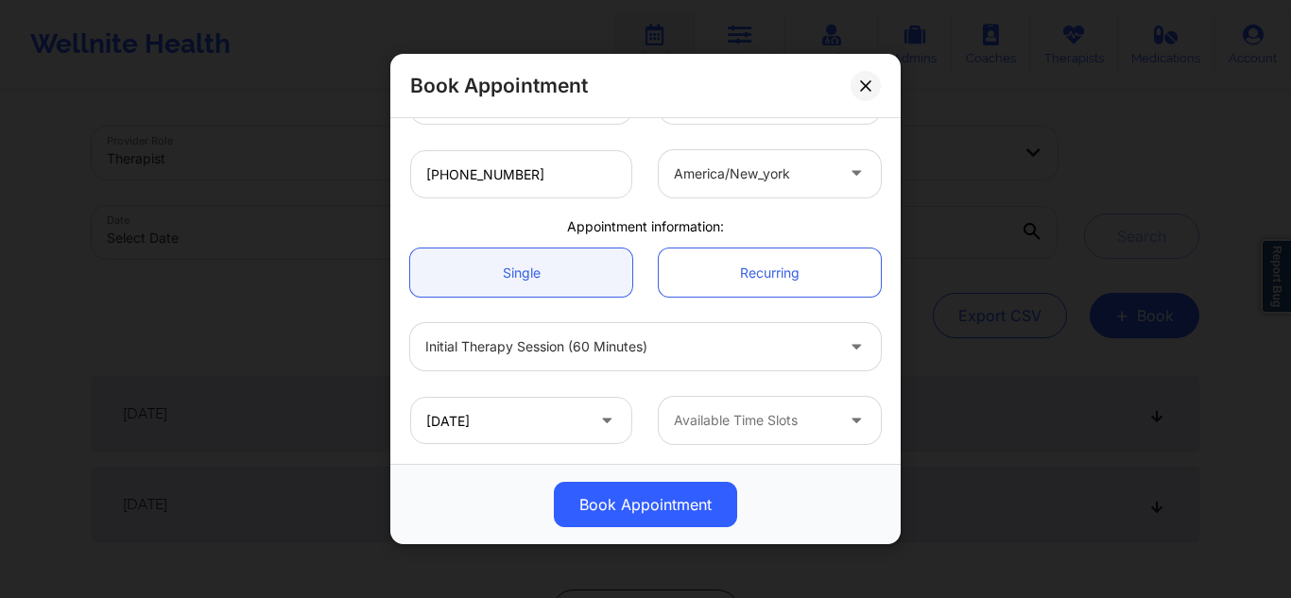
click at [703, 419] on div at bounding box center [754, 420] width 160 height 23
click at [804, 407] on div "Available Time Slots" at bounding box center [747, 420] width 177 height 47
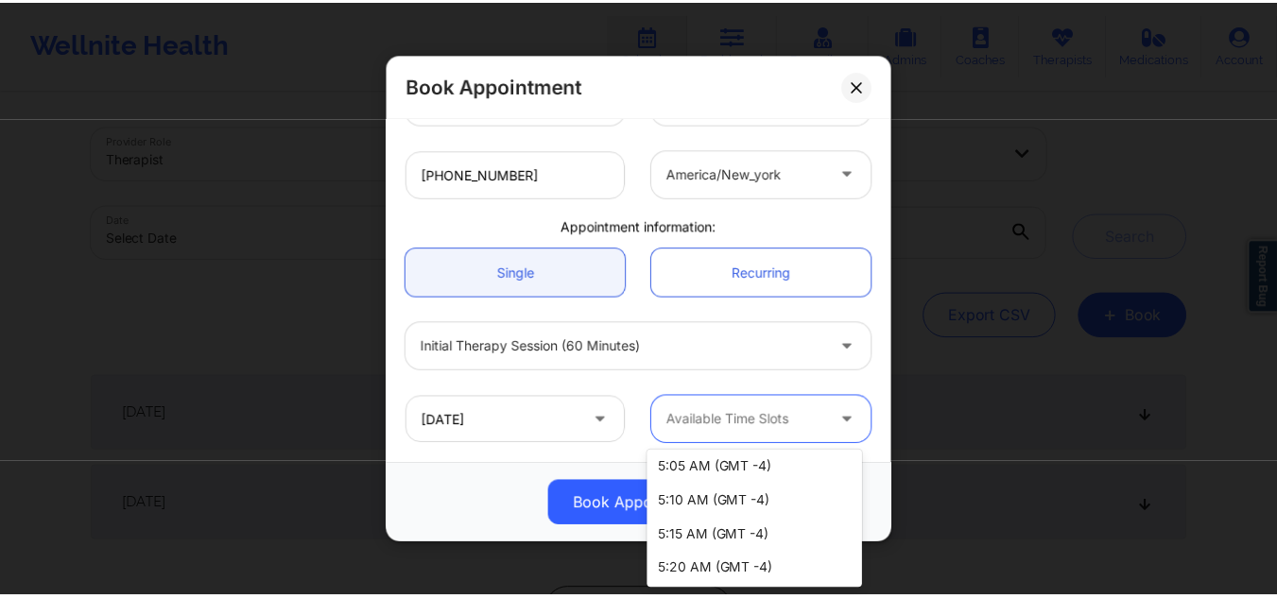
scroll to position [2478, 0]
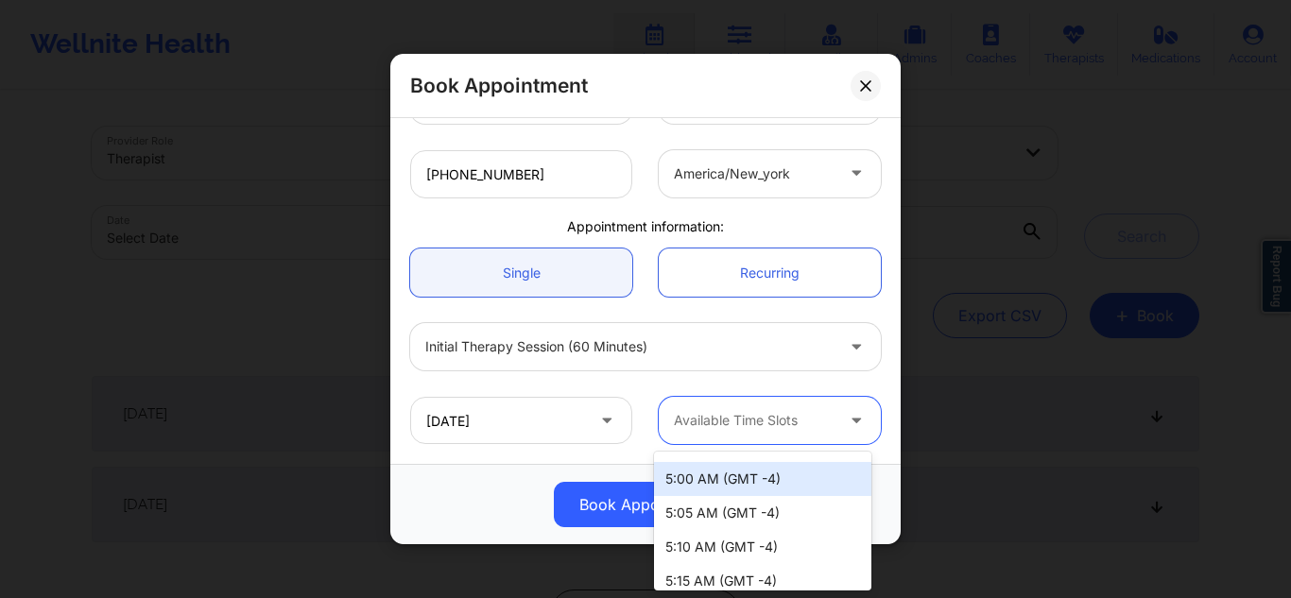
click at [746, 485] on div "5:00 AM (GMT -4)" at bounding box center [762, 479] width 217 height 34
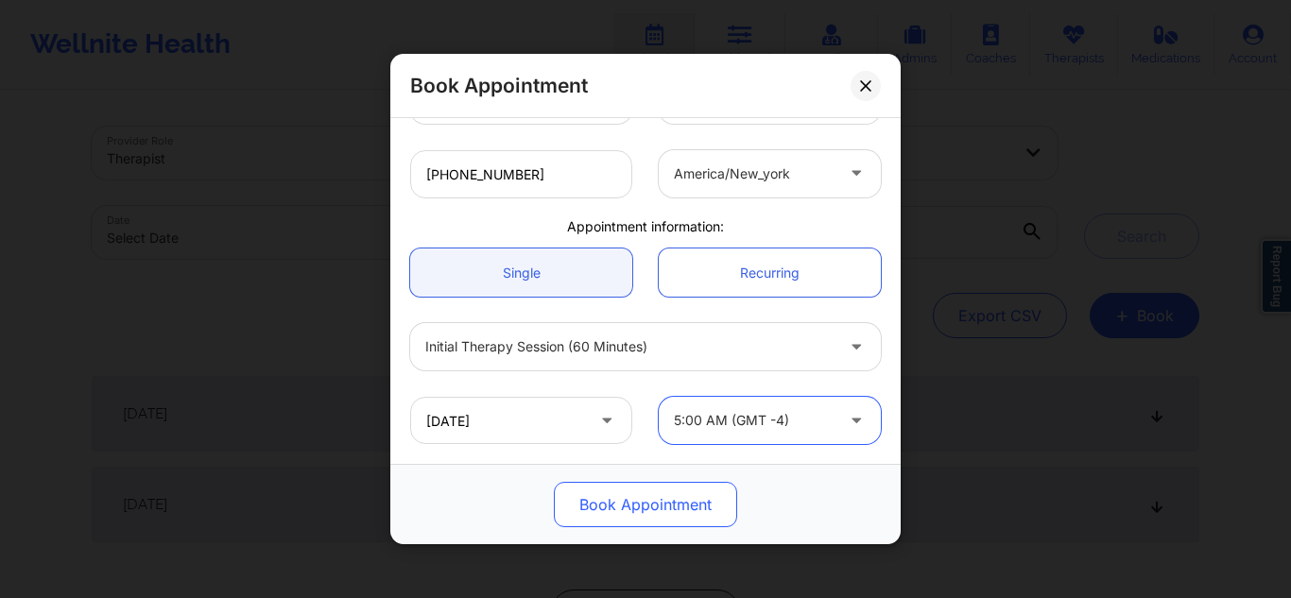
click at [627, 494] on button "Book Appointment" at bounding box center [645, 504] width 183 height 45
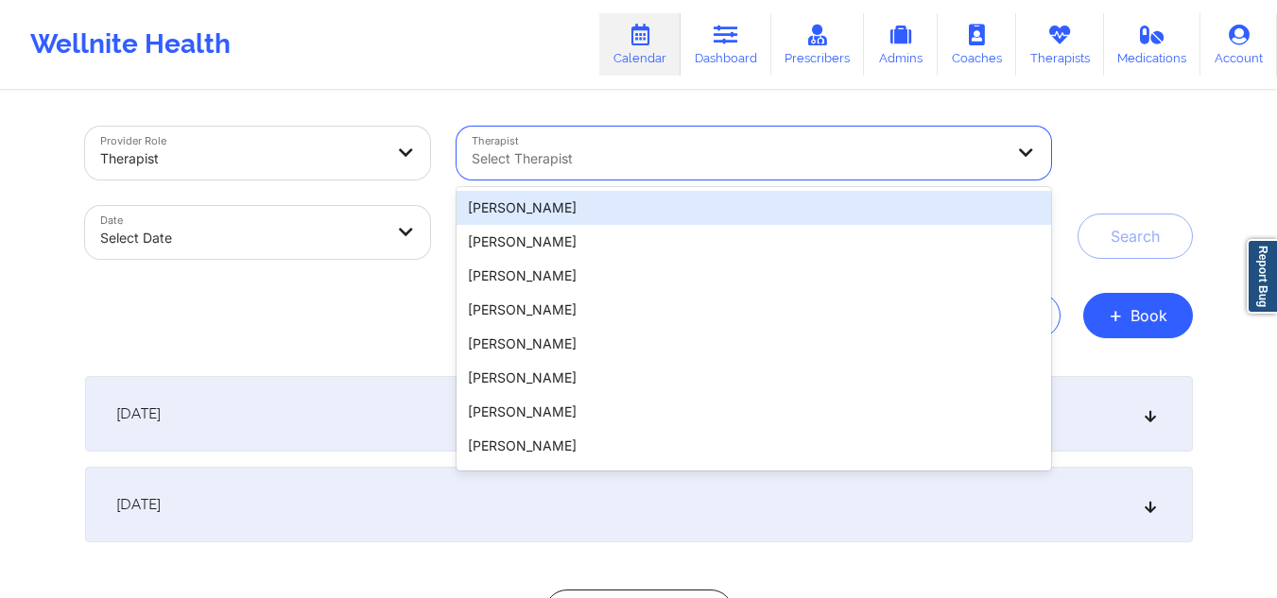
click at [612, 152] on div at bounding box center [738, 158] width 532 height 23
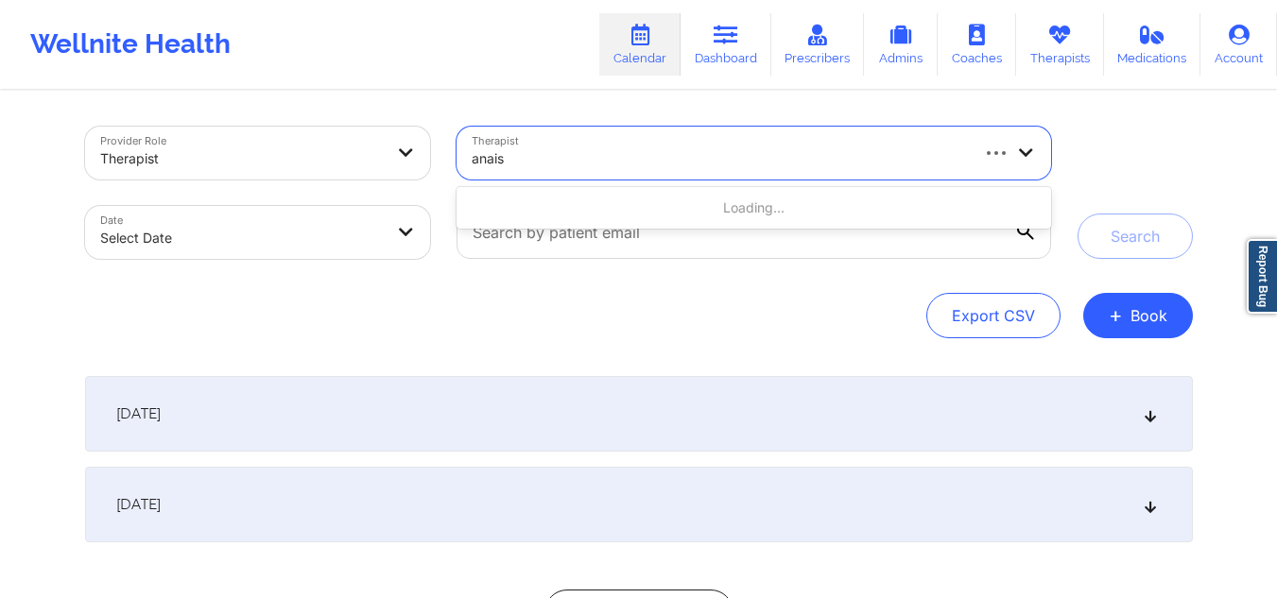
type input "anais q"
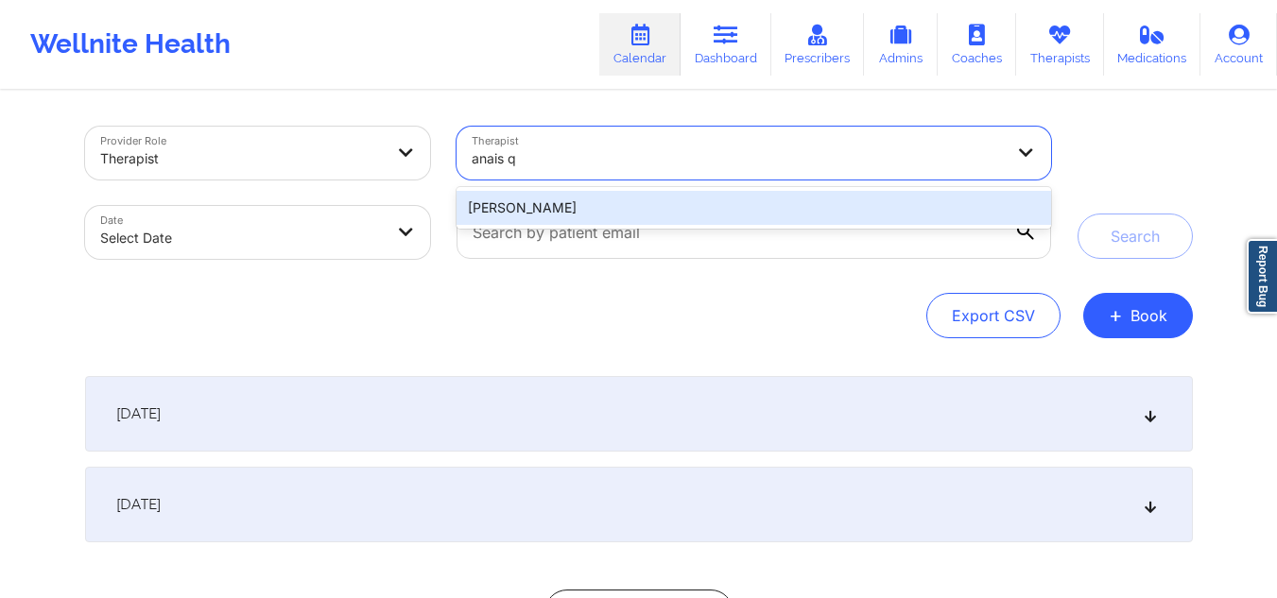
click at [534, 203] on div "Anais Quiñonez" at bounding box center [754, 208] width 594 height 34
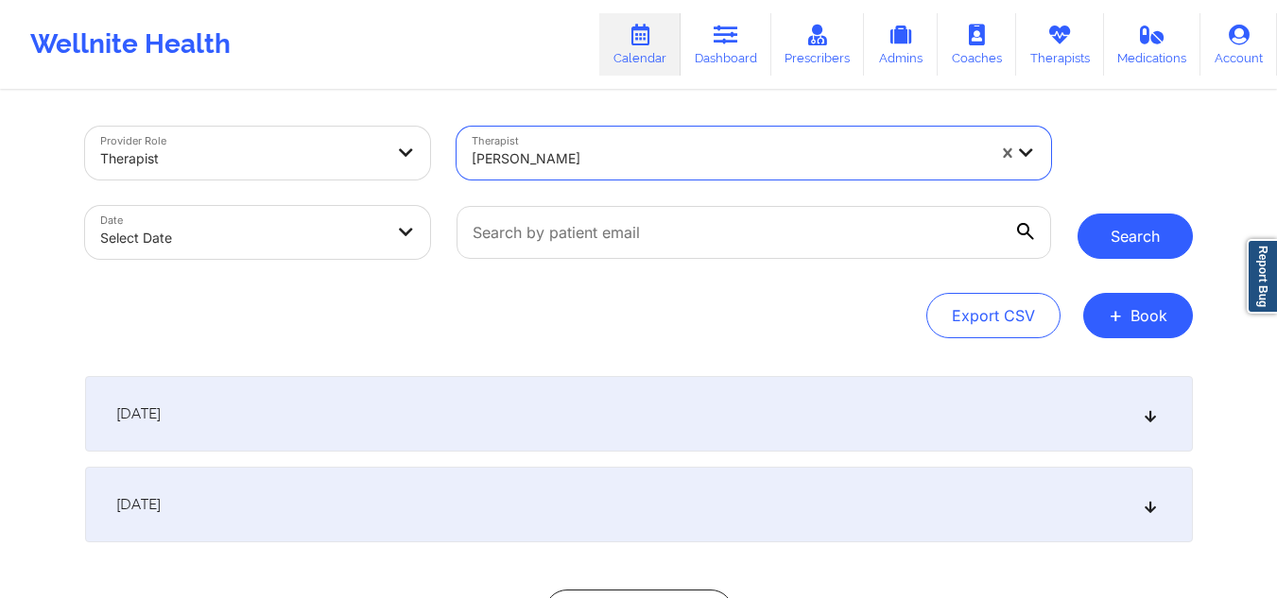
click at [1135, 232] on button "Search" at bounding box center [1135, 236] width 115 height 45
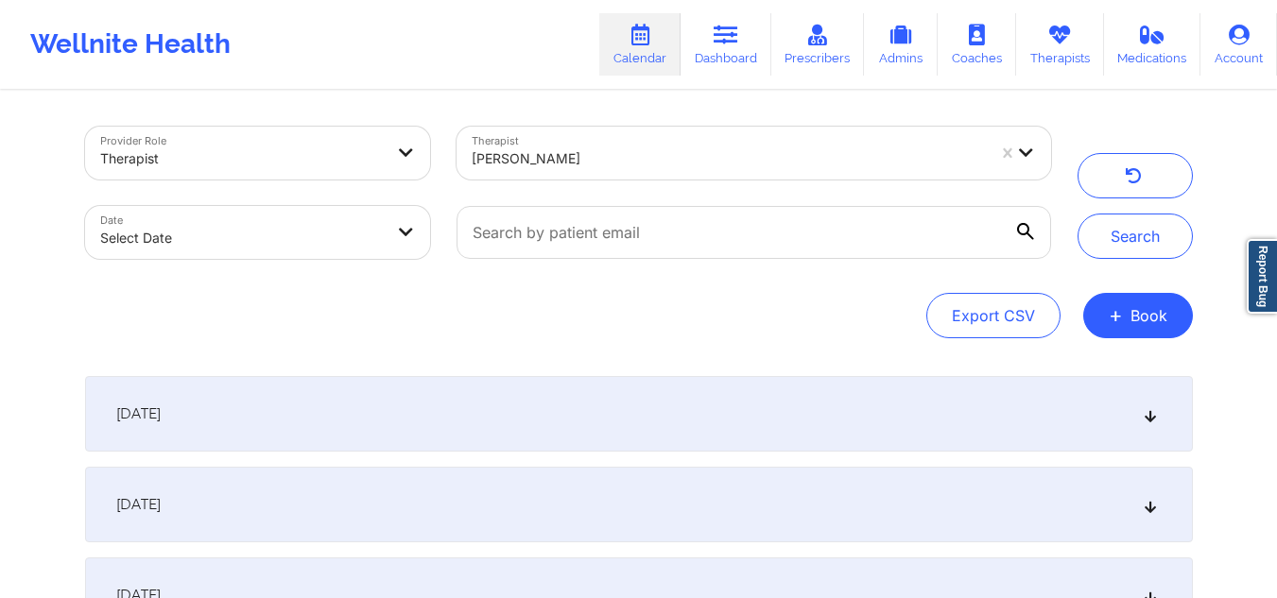
click at [1145, 410] on icon at bounding box center [1150, 413] width 16 height 13
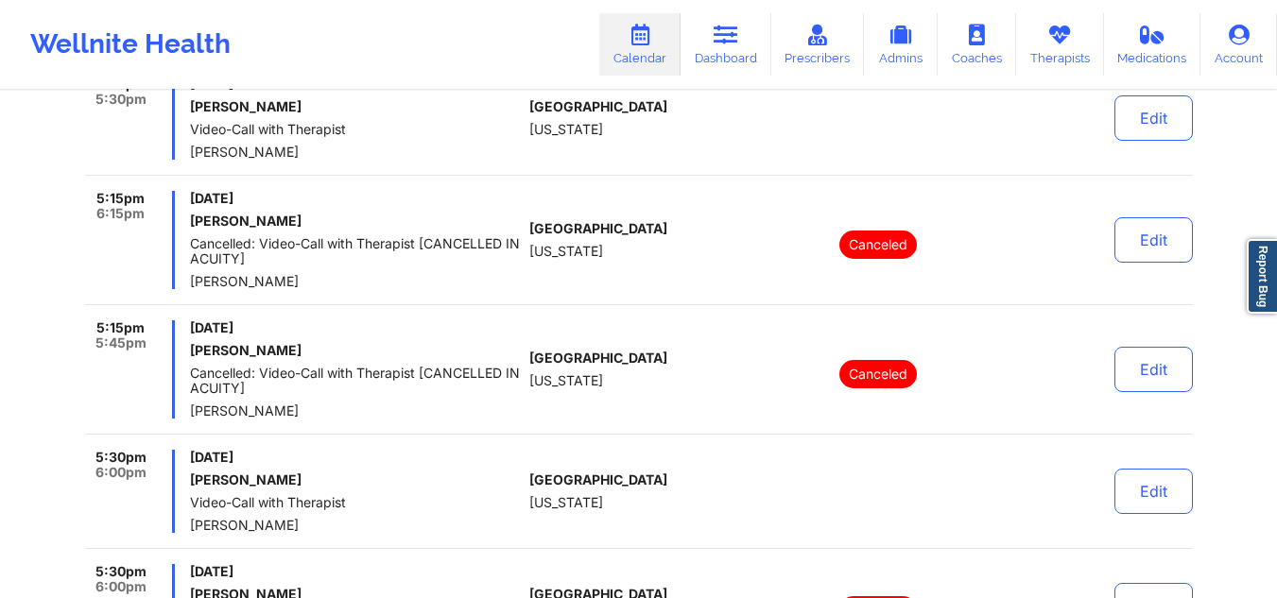
scroll to position [1846, 0]
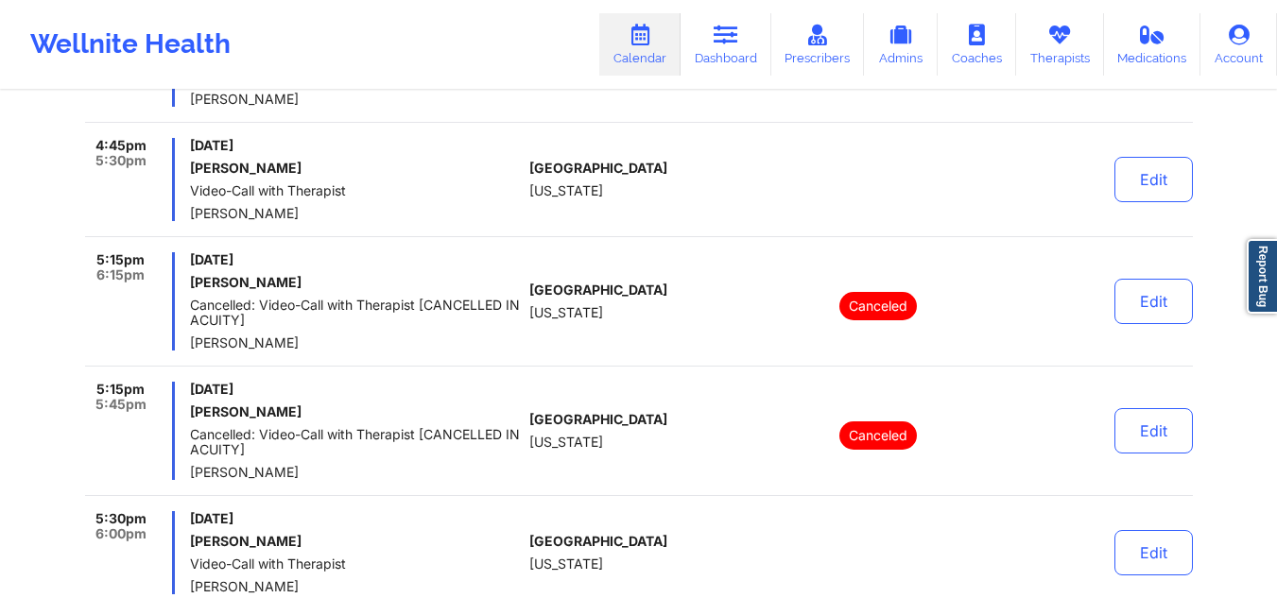
drag, startPoint x: 303, startPoint y: 169, endPoint x: 190, endPoint y: 177, distance: 112.8
click at [190, 177] on div "Thursday, September 25, 2025 Stephen Armada Video-Call with Therapist Anais Qui…" at bounding box center [356, 179] width 332 height 83
copy h6 "Stephen Armada"
click at [651, 50] on link "Calendar" at bounding box center [639, 44] width 81 height 62
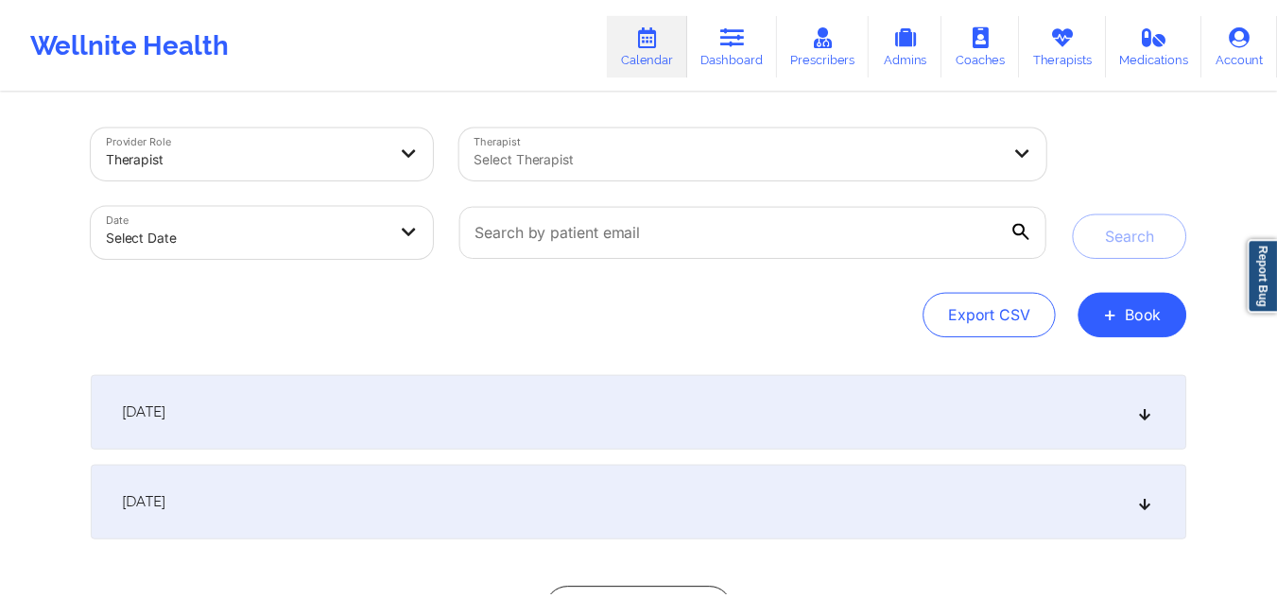
scroll to position [162, 0]
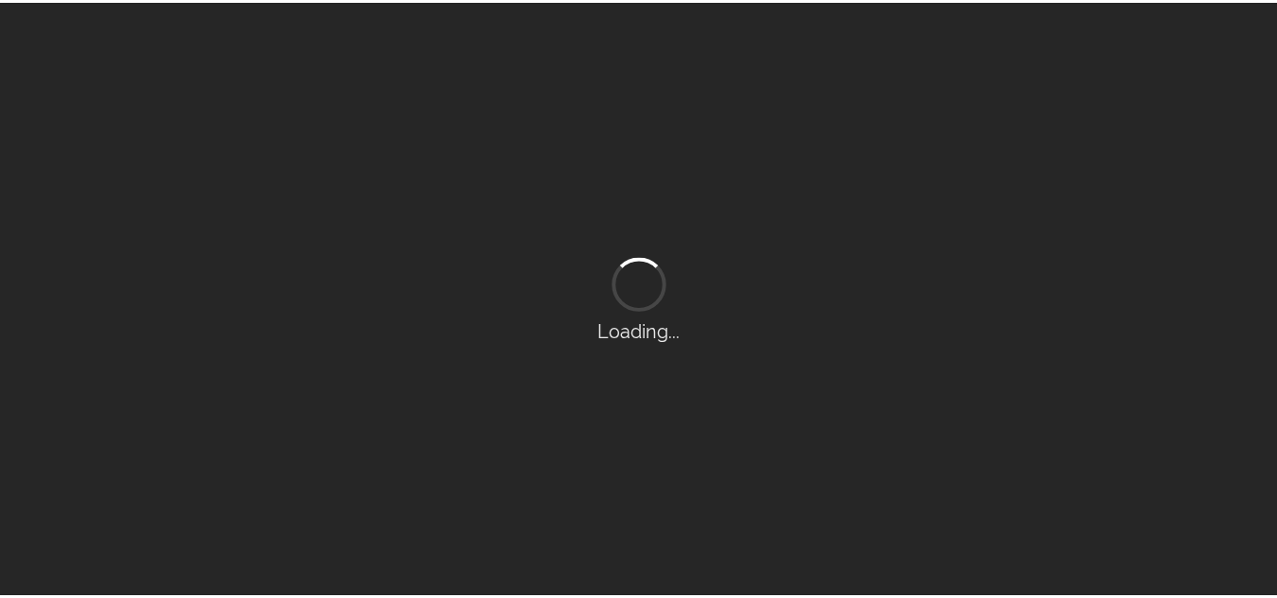
scroll to position [161, 0]
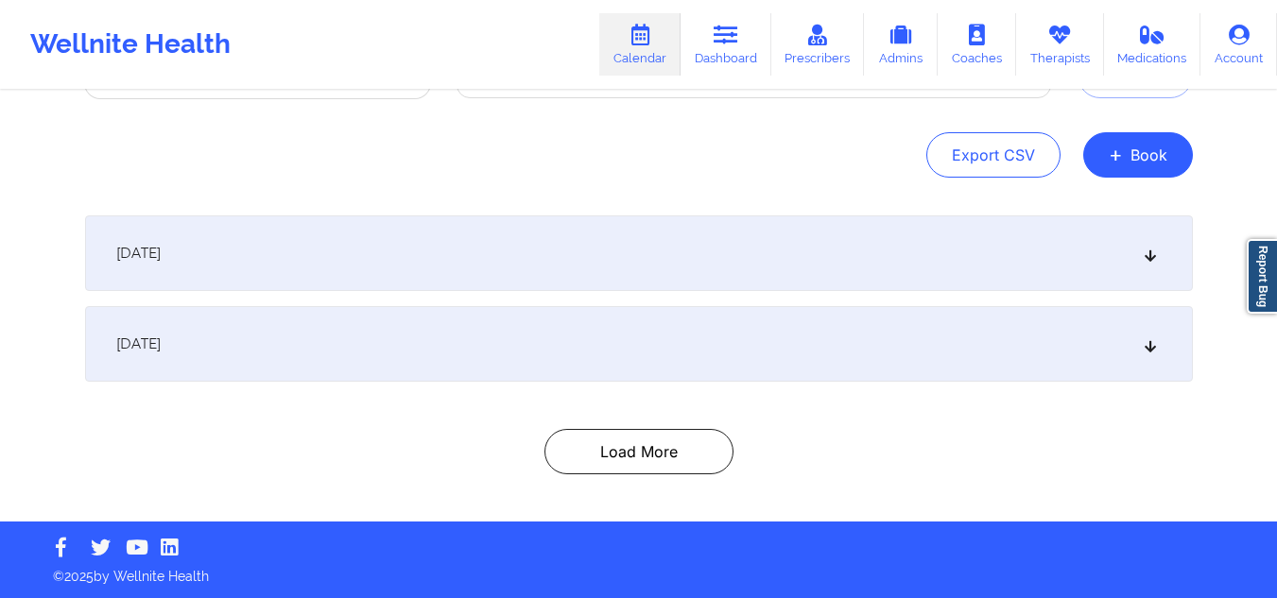
drag, startPoint x: 1285, startPoint y: 202, endPoint x: 756, endPoint y: 153, distance: 530.8
click at [756, 153] on div "Export CSV + Book" at bounding box center [639, 154] width 1108 height 45
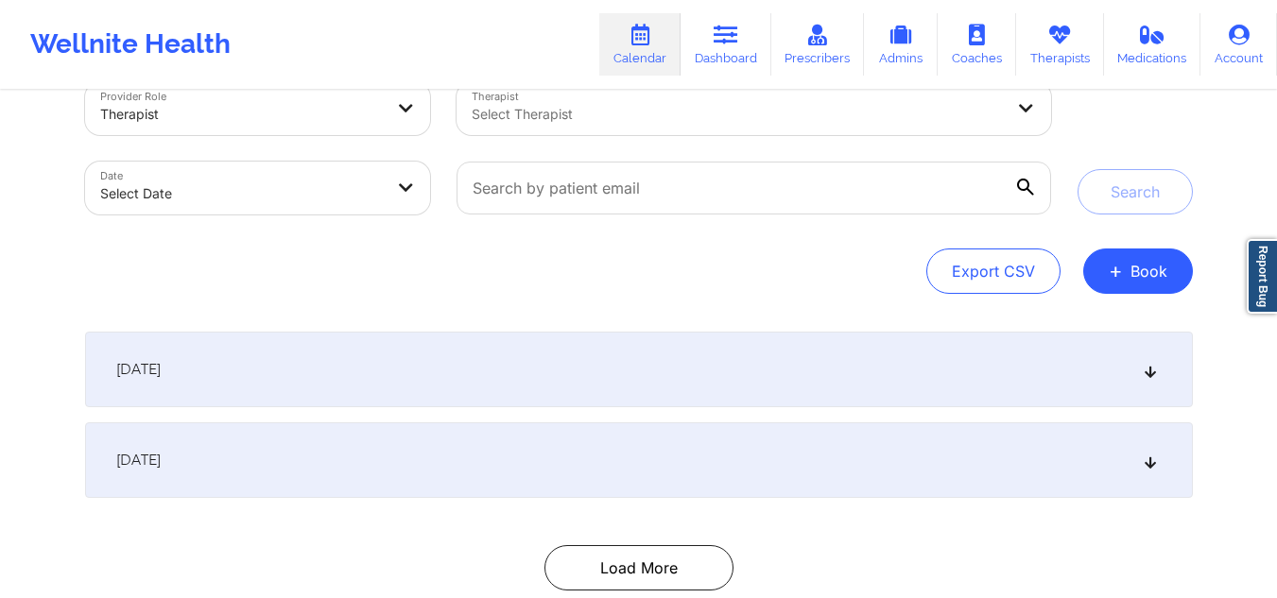
scroll to position [0, 0]
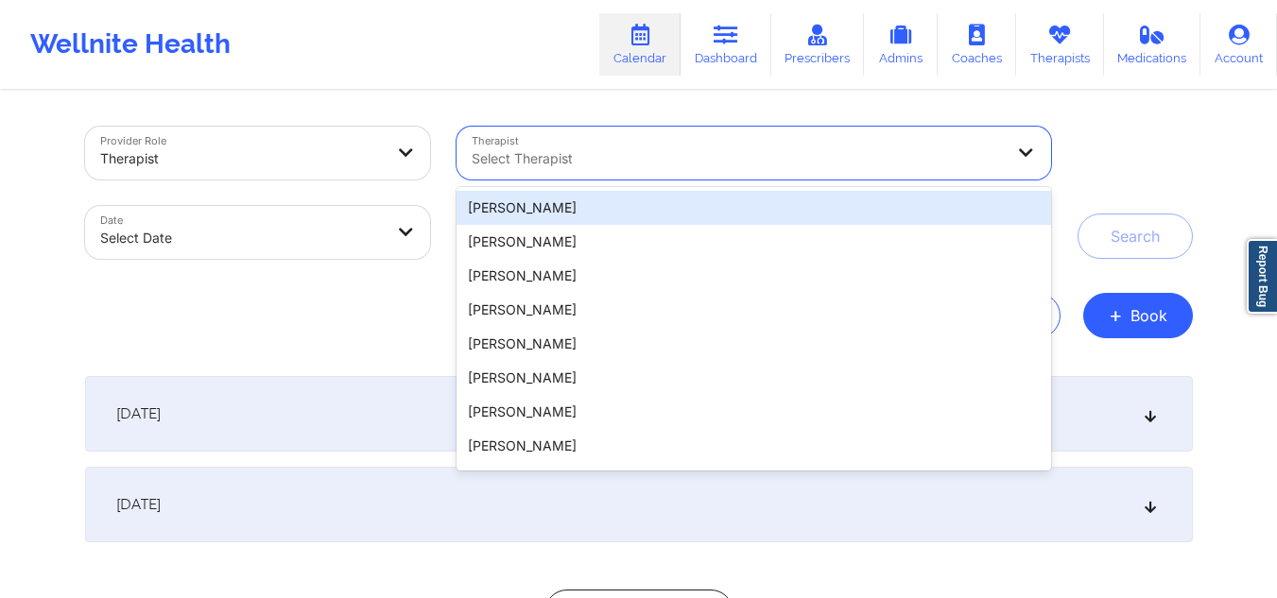
click at [782, 152] on div at bounding box center [738, 158] width 532 height 23
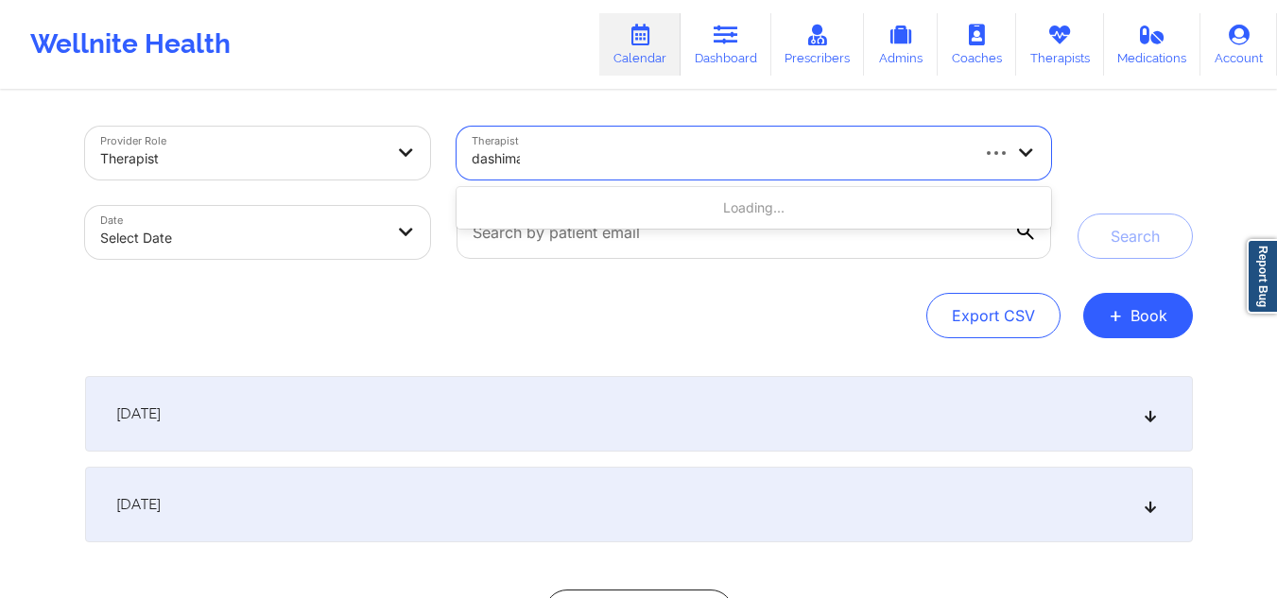
type input "dashima"
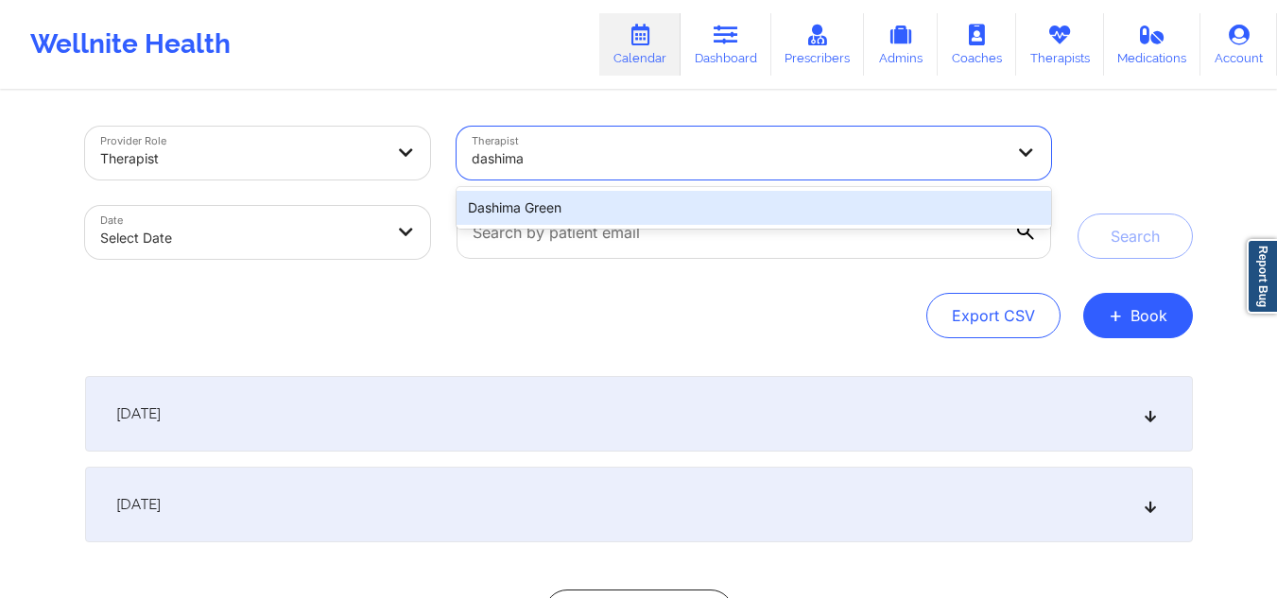
click at [719, 199] on div "Dashima Green" at bounding box center [754, 208] width 594 height 34
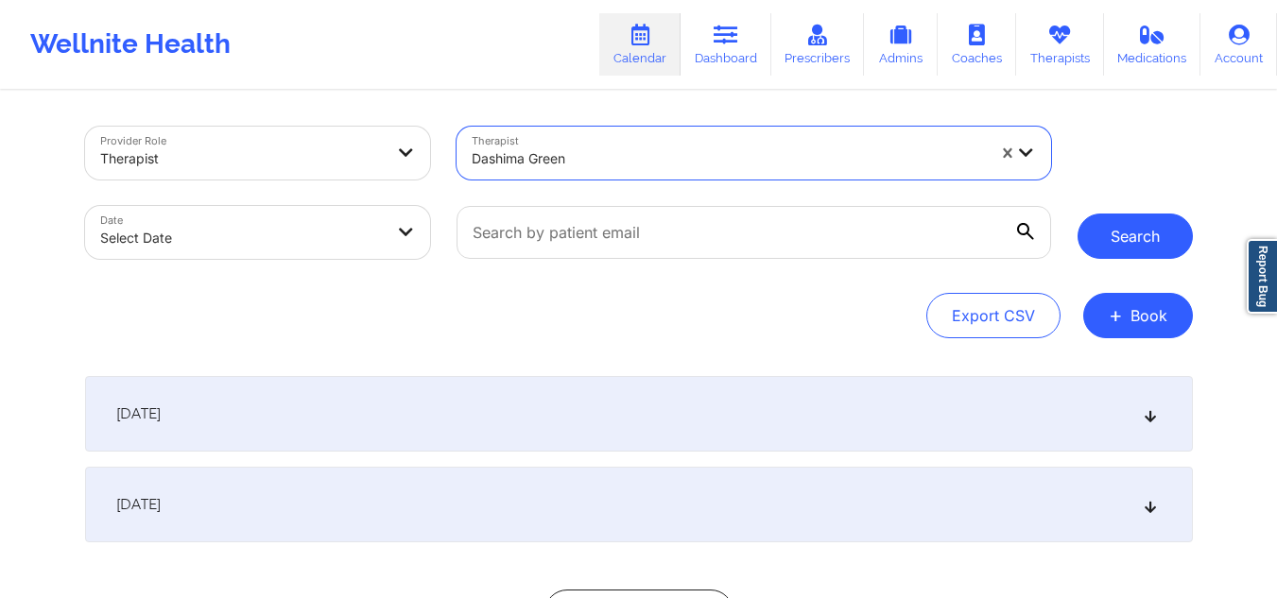
click at [1111, 234] on button "Search" at bounding box center [1135, 236] width 115 height 45
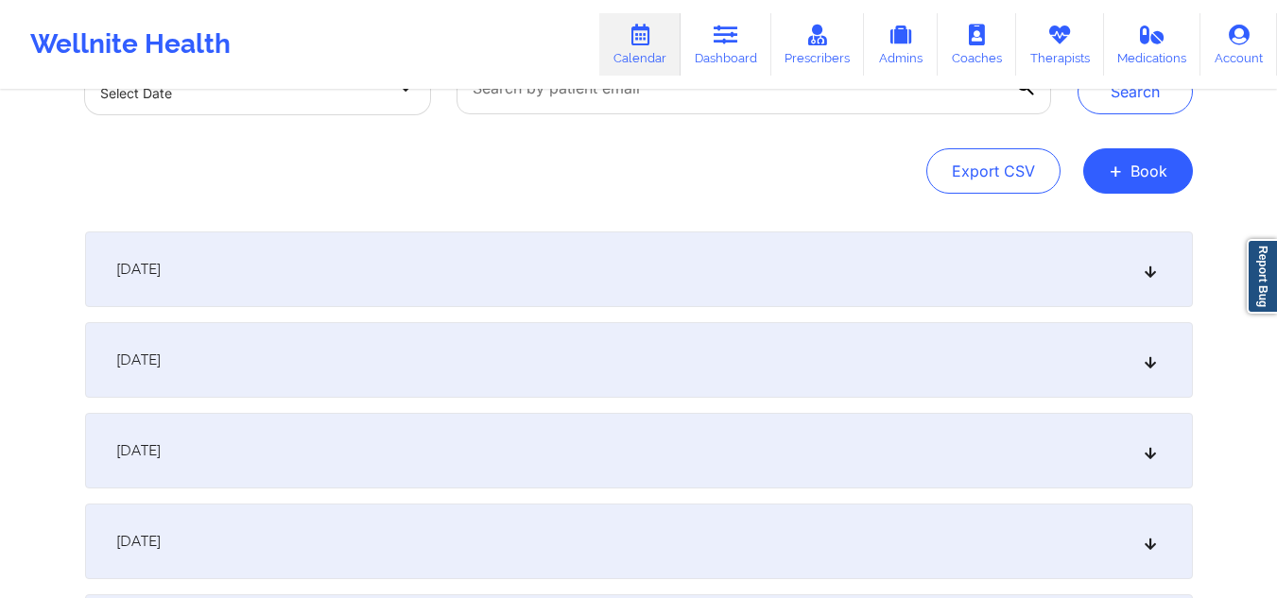
scroll to position [214, 0]
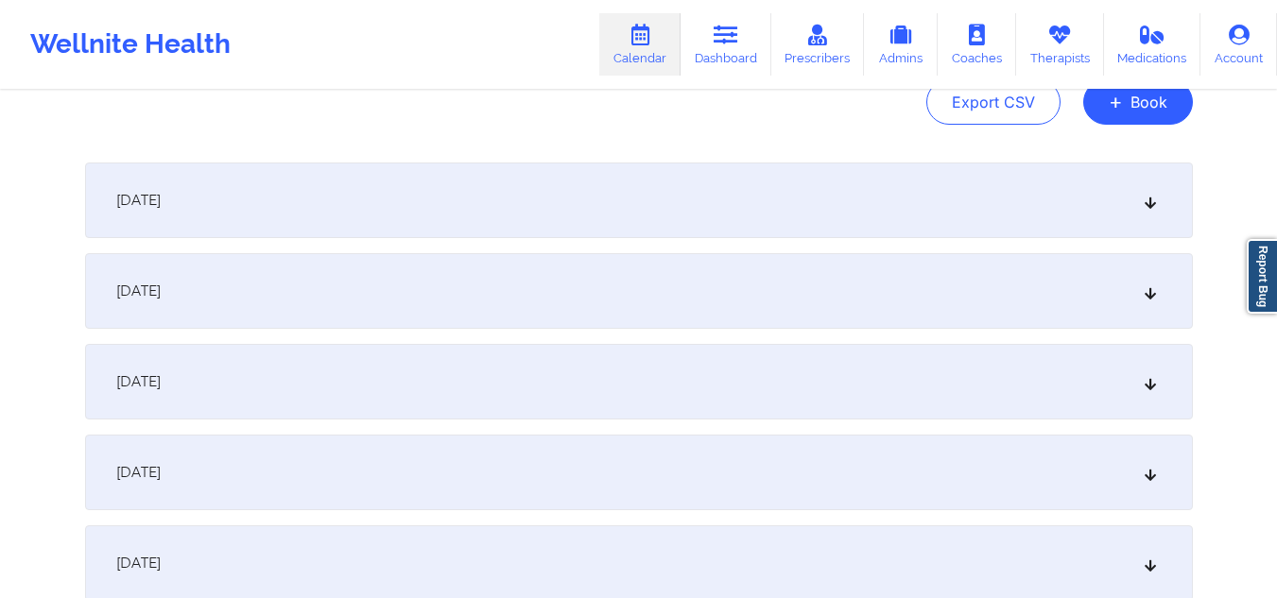
click at [1147, 185] on div "[DATE]" at bounding box center [639, 201] width 1108 height 76
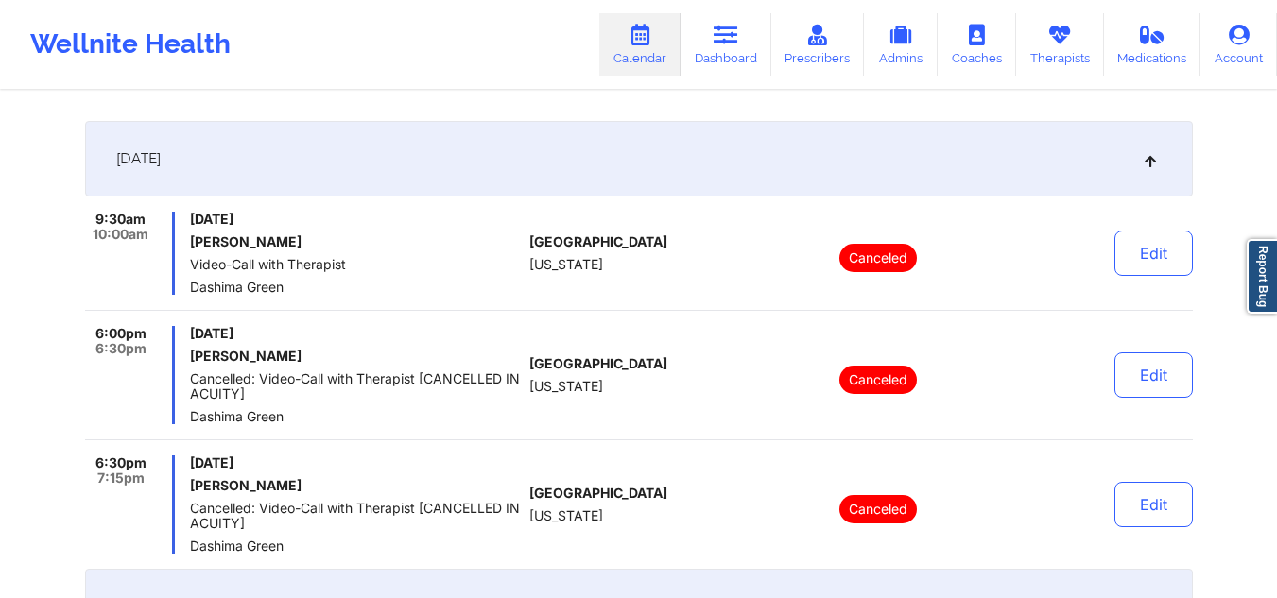
scroll to position [241, 0]
